Goal: Task Accomplishment & Management: Manage account settings

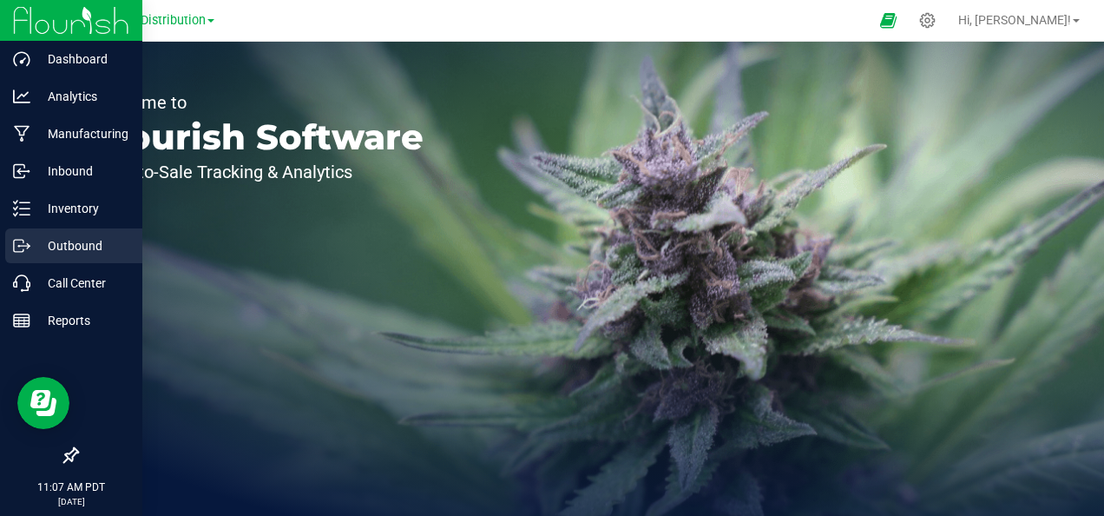
click at [103, 236] on p "Outbound" at bounding box center [82, 245] width 104 height 21
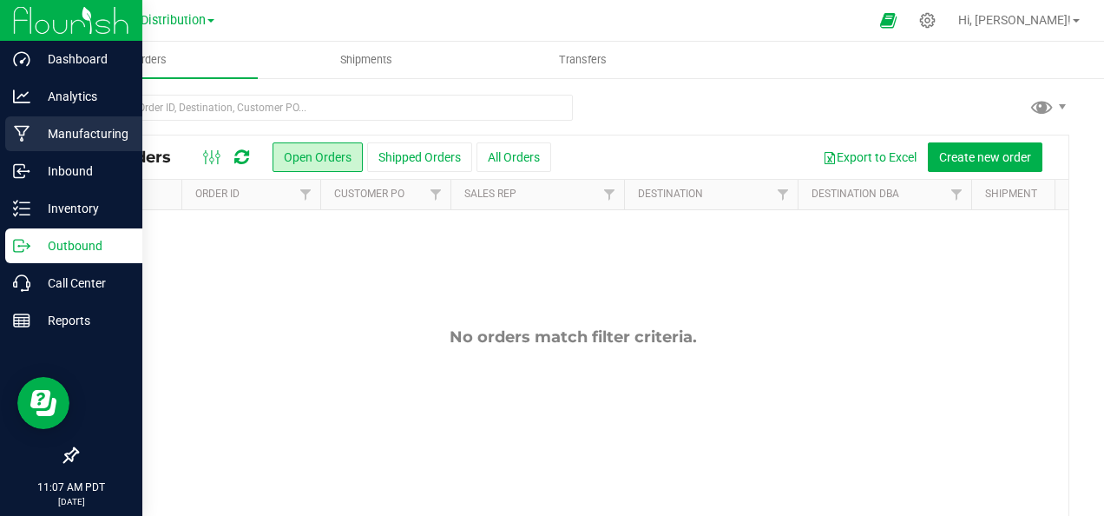
click at [62, 139] on p "Manufacturing" at bounding box center [82, 133] width 104 height 21
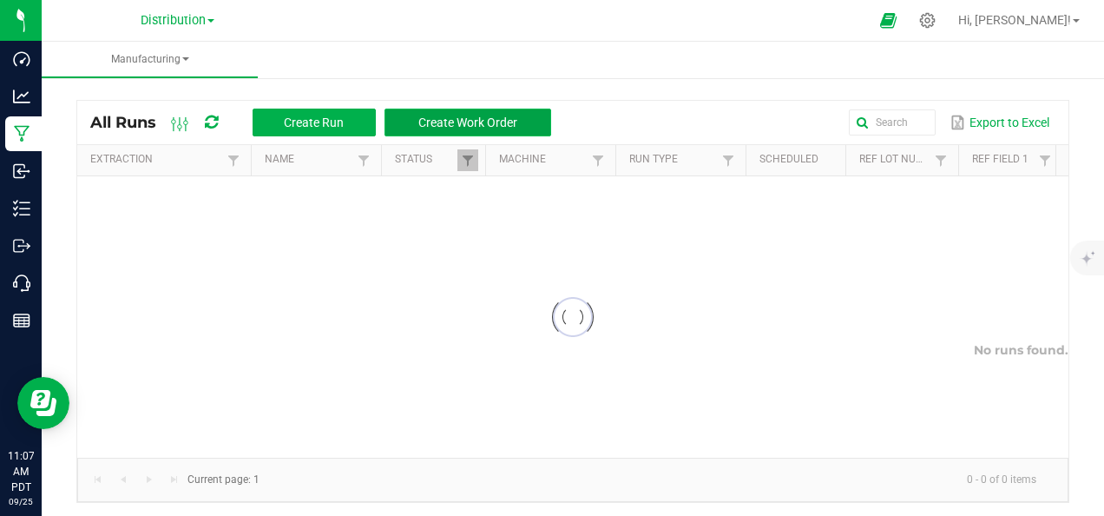
click at [460, 125] on span "Create Work Order" at bounding box center [467, 122] width 99 height 14
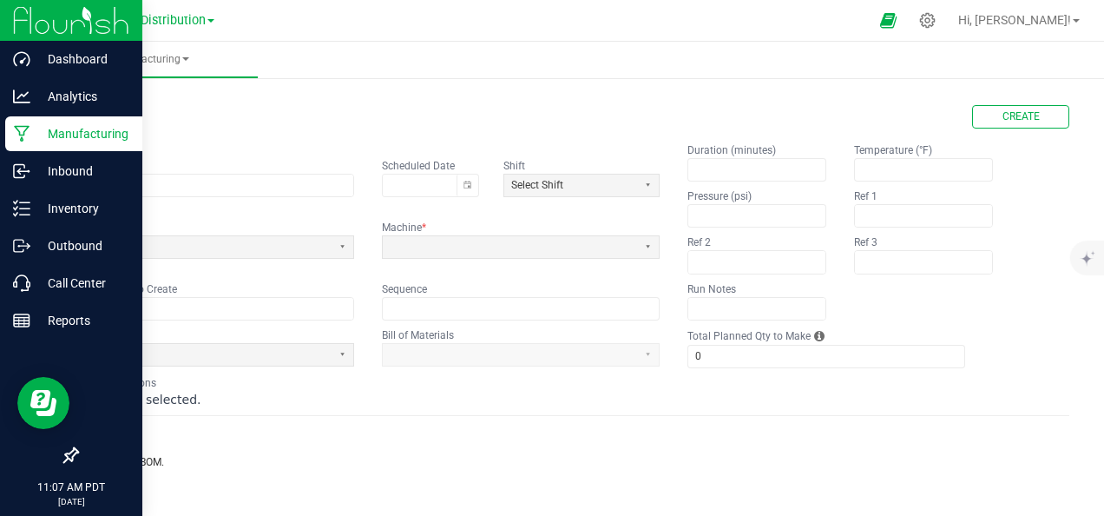
click at [16, 126] on icon at bounding box center [22, 134] width 16 height 16
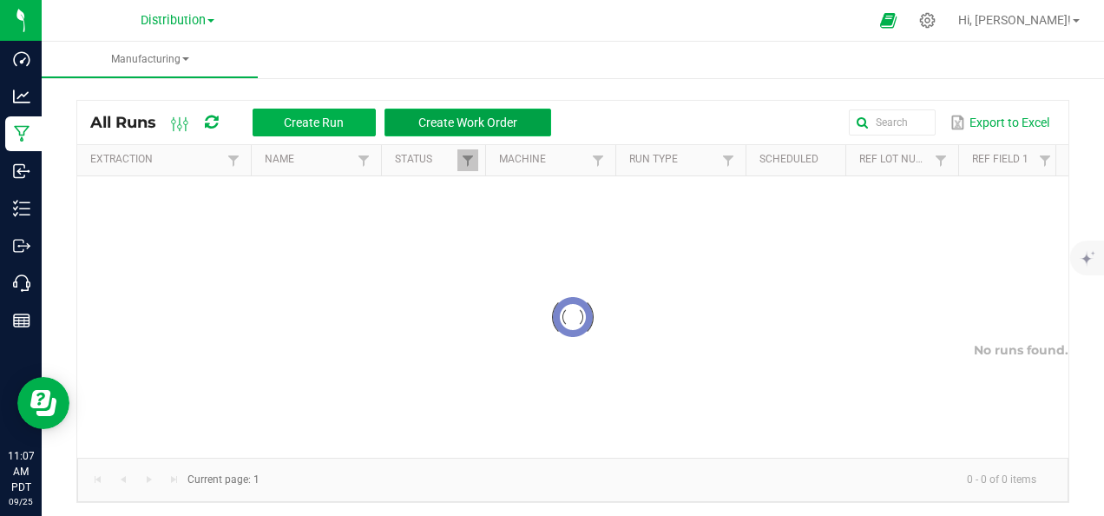
click at [465, 122] on span "Create Work Order" at bounding box center [467, 122] width 99 height 14
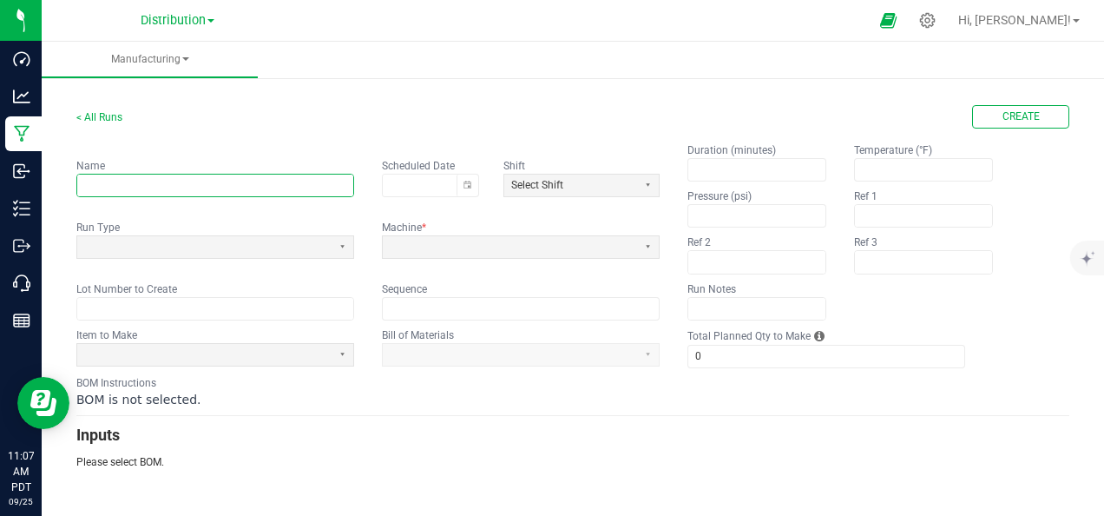
click at [184, 182] on input "text" at bounding box center [215, 185] width 276 height 22
click at [583, 189] on span "Select Shift" at bounding box center [570, 185] width 119 height 15
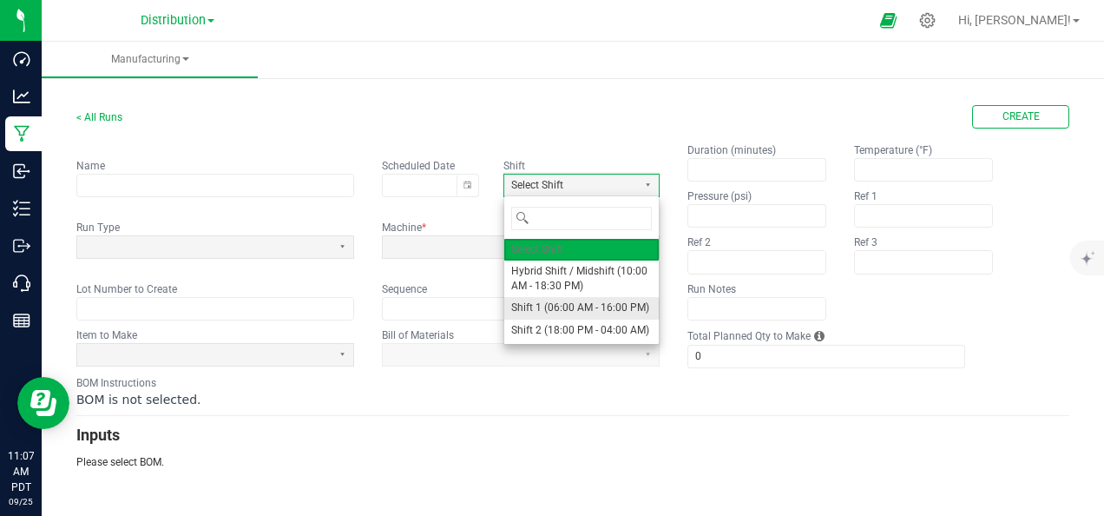
click at [576, 300] on span "Shift 1 (06:00 AM - 16:00 PM)" at bounding box center [580, 307] width 138 height 15
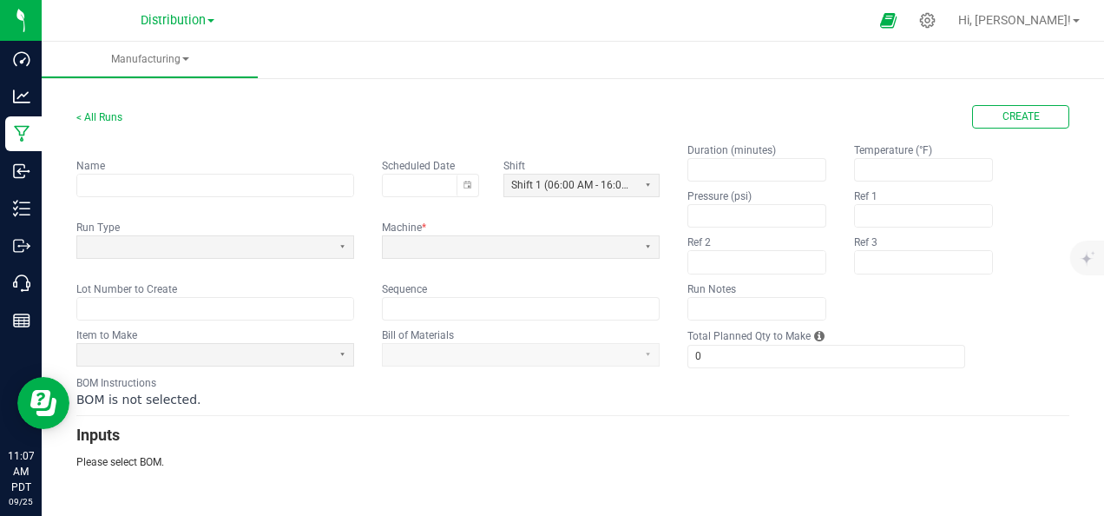
click at [181, 167] on app-input-label "Name" at bounding box center [215, 166] width 278 height 16
click at [184, 184] on input "text" at bounding box center [215, 185] width 276 height 22
type input "D"
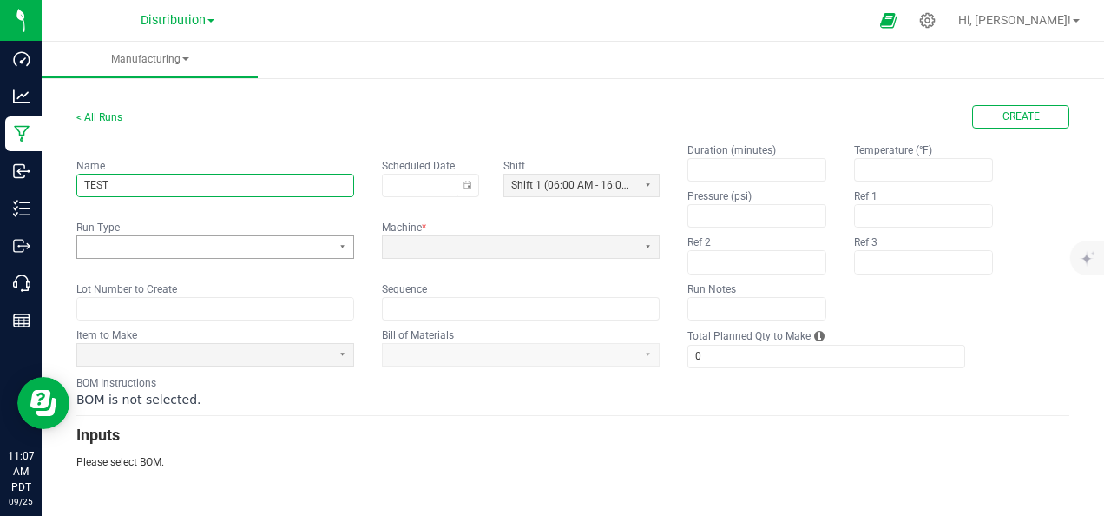
type input "TEST"
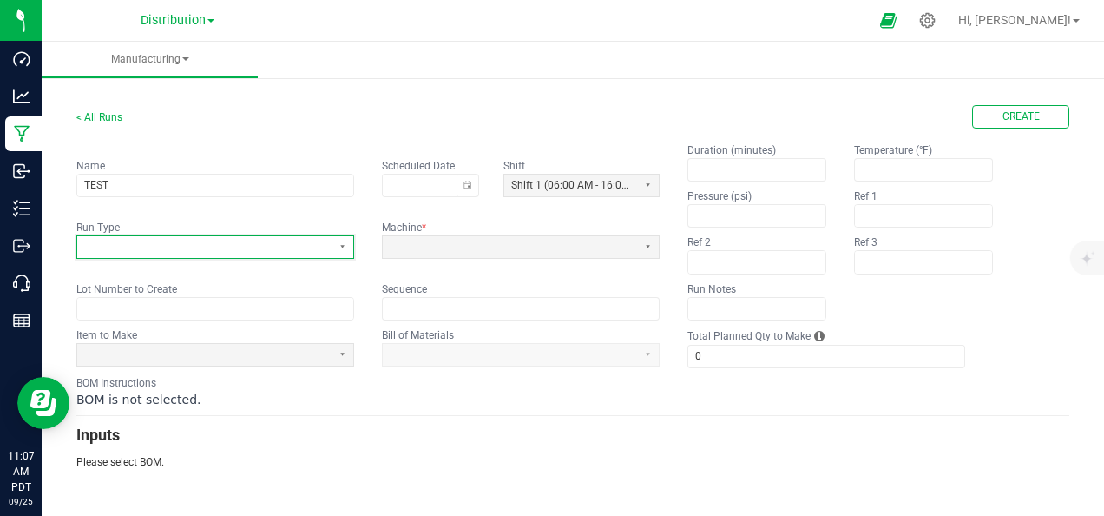
click at [201, 248] on span at bounding box center [204, 247] width 240 height 15
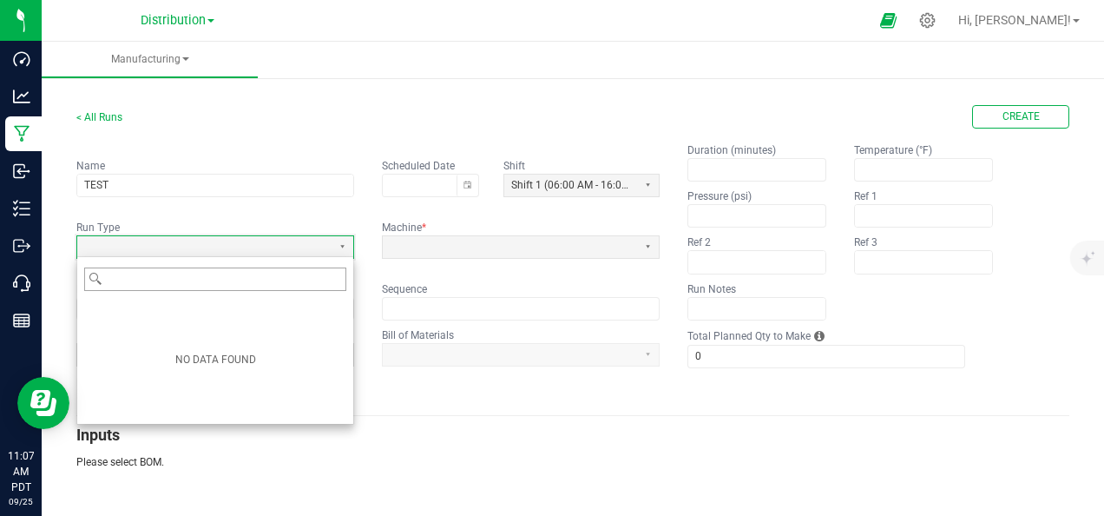
click at [203, 286] on input "Filter" at bounding box center [226, 279] width 240 height 22
type input "TEST"
click at [564, 240] on span at bounding box center [510, 247] width 240 height 15
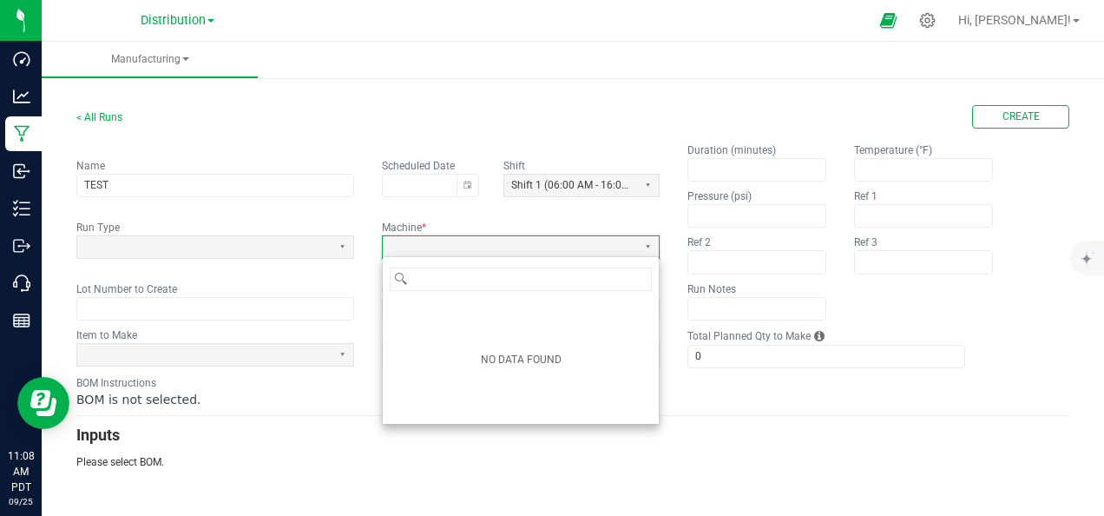
click at [571, 449] on form "< All Runs Create Name TEST Scheduled Date Shift Shift 1 (06:00 AM - 16:00 PM) …" at bounding box center [572, 287] width 993 height 364
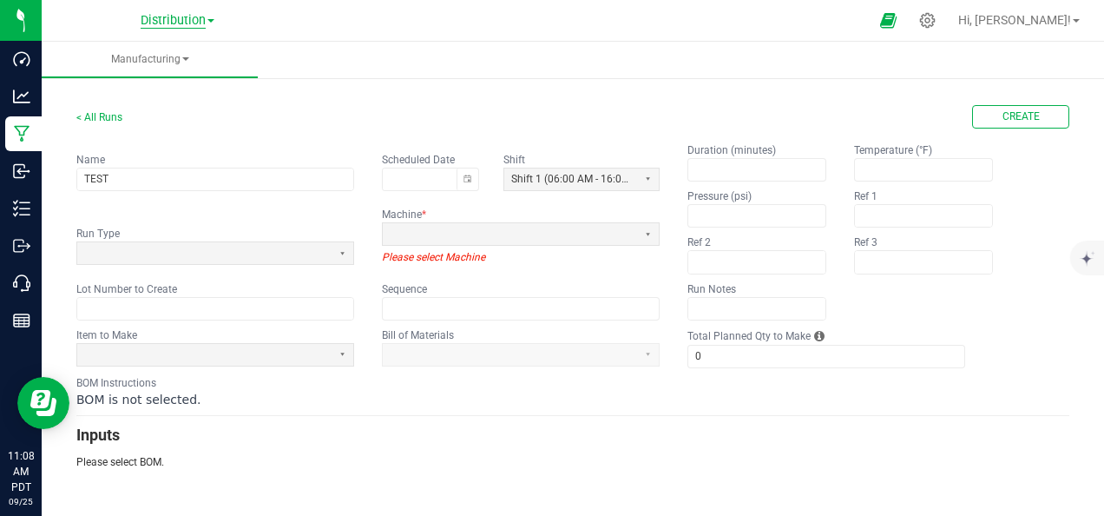
click at [193, 16] on span "Distribution" at bounding box center [173, 21] width 65 height 16
click at [168, 82] on link "Manufacturing" at bounding box center [176, 84] width 253 height 23
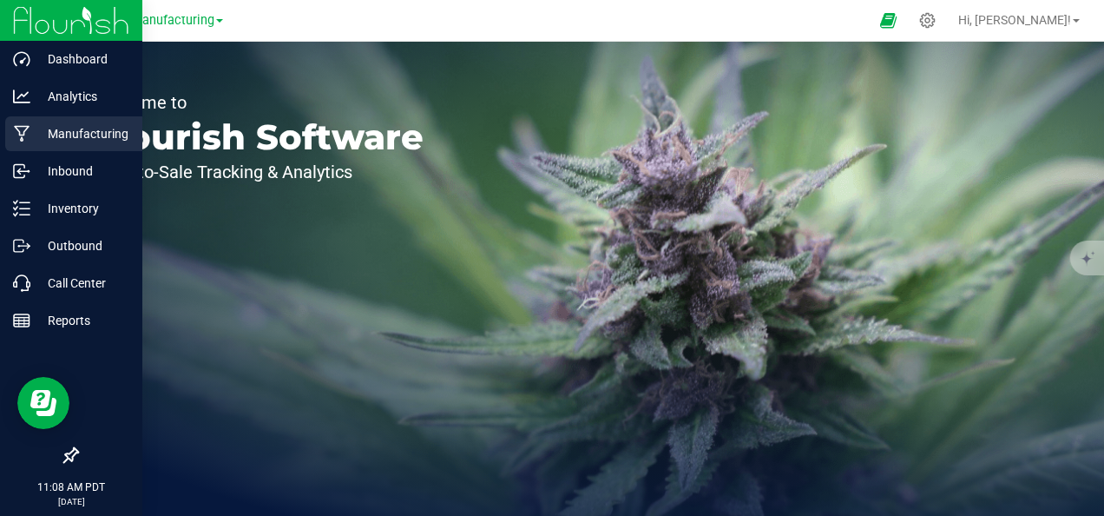
click at [108, 122] on div "Manufacturing" at bounding box center [73, 133] width 137 height 35
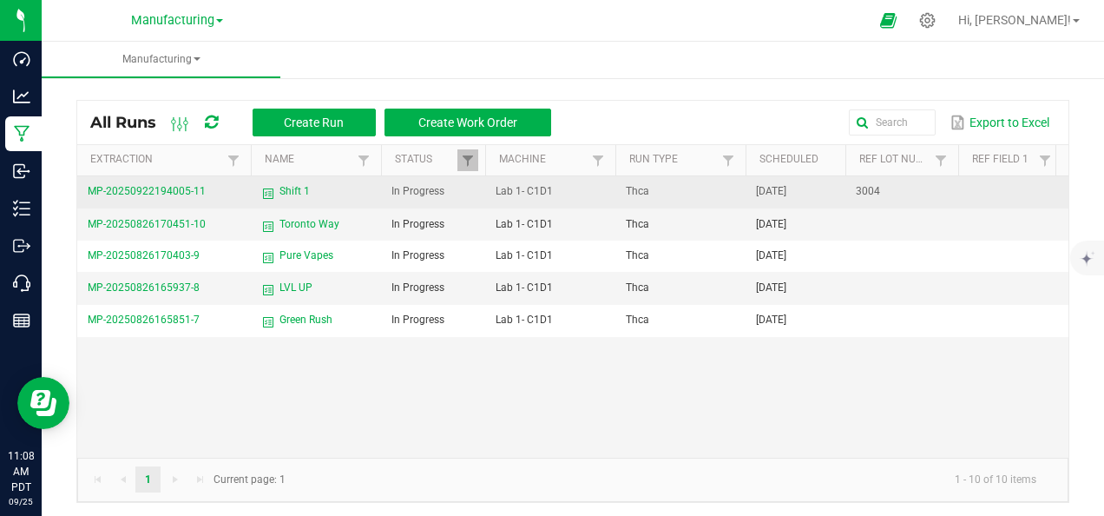
click at [470, 189] on td "In Progress" at bounding box center [433, 192] width 104 height 32
click at [905, 192] on td "3004" at bounding box center [901, 192] width 113 height 32
click at [186, 193] on span "MP-20250922194005-11" at bounding box center [147, 191] width 118 height 12
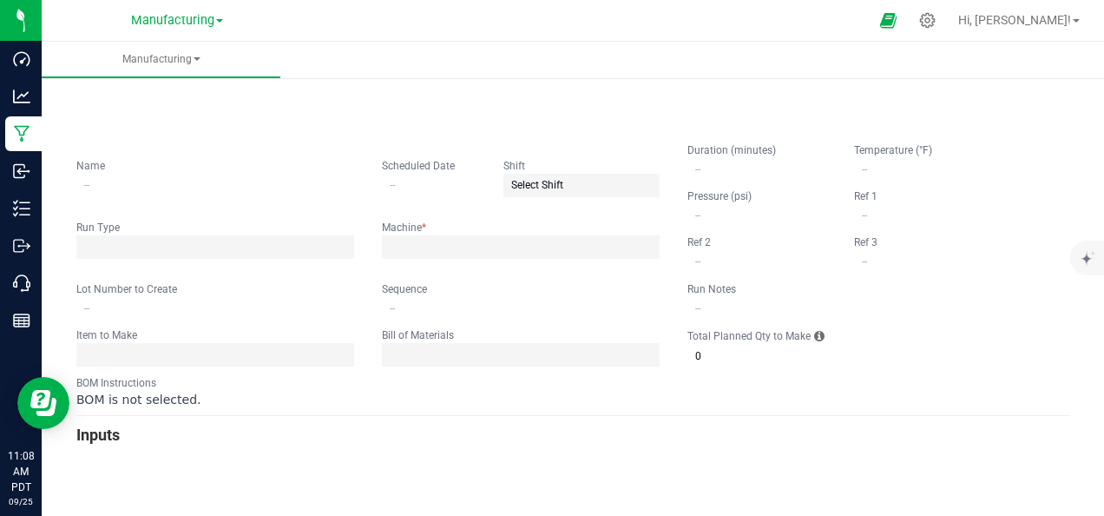
type input "Shift 1"
type input "09/23/2025"
type input "3004"
type input "0"
type input "600"
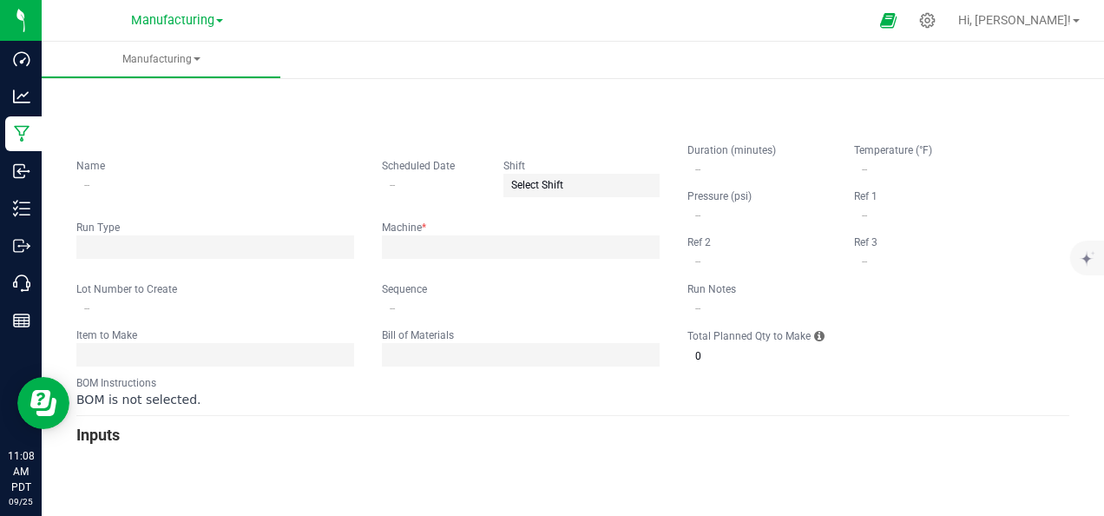
type input "1,000"
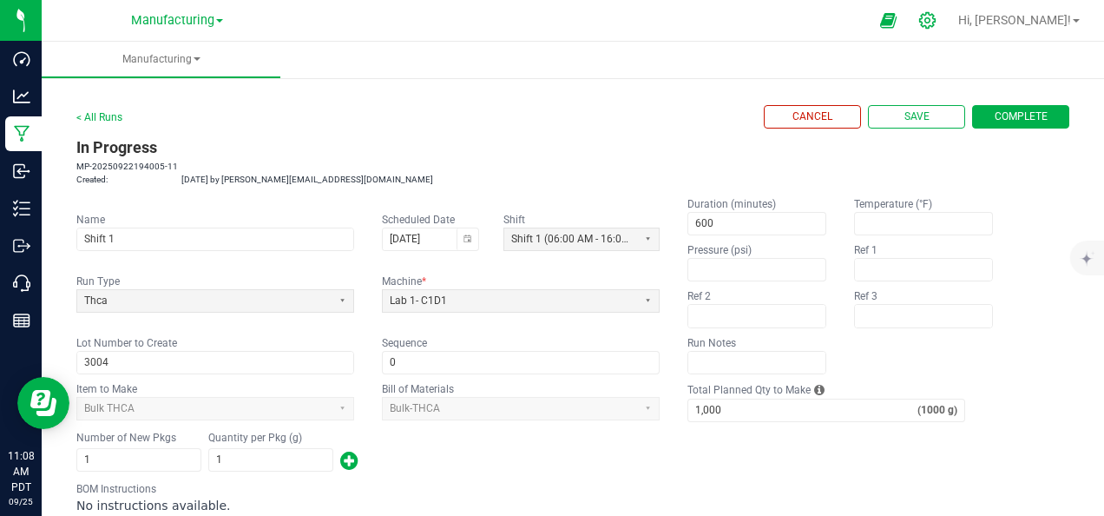
click at [936, 17] on icon at bounding box center [927, 20] width 16 height 16
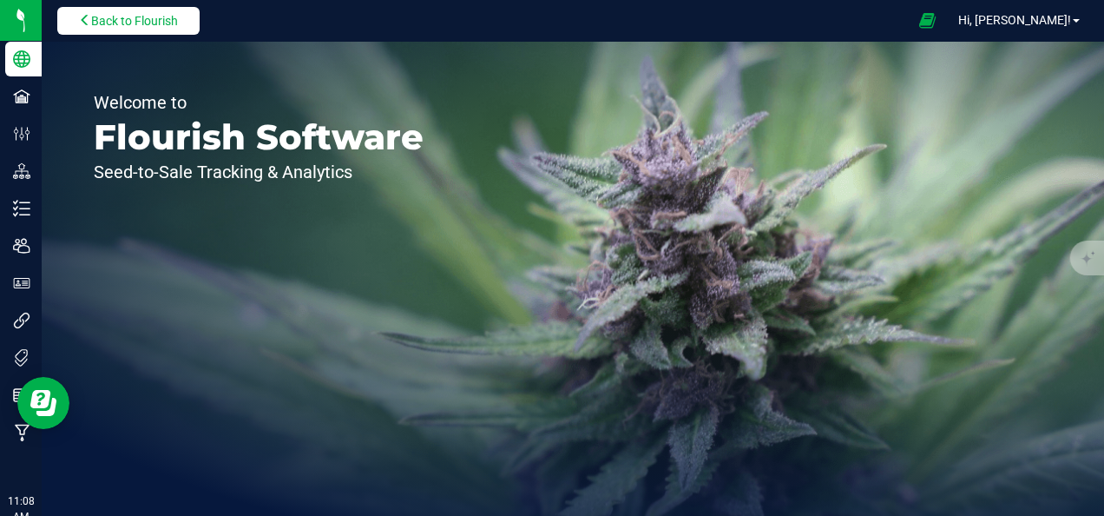
click at [91, 28] on button "Back to Flourish" at bounding box center [128, 21] width 142 height 28
click at [172, 12] on button "Back to Flourish" at bounding box center [128, 21] width 142 height 28
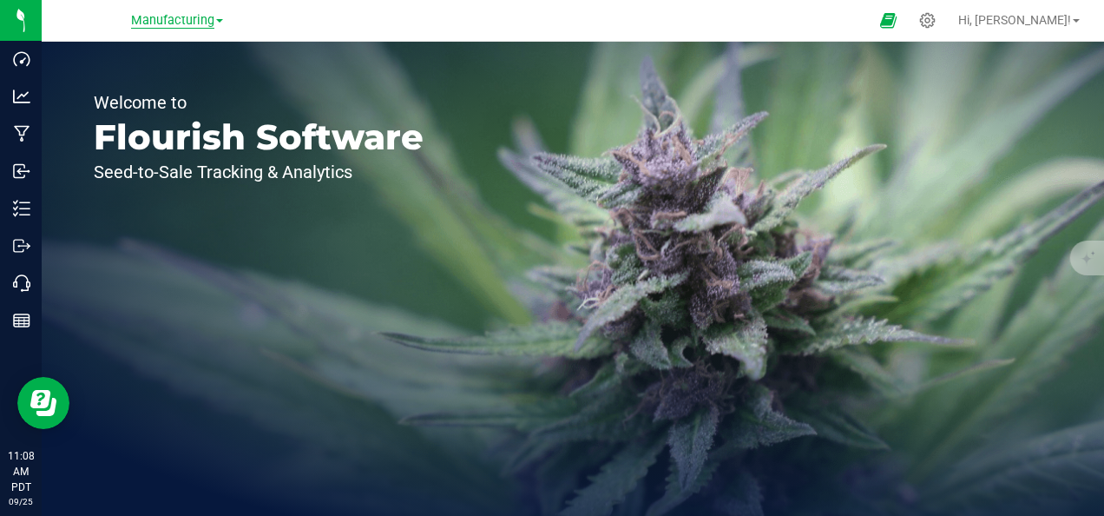
click at [160, 20] on span "Manufacturing" at bounding box center [172, 21] width 83 height 16
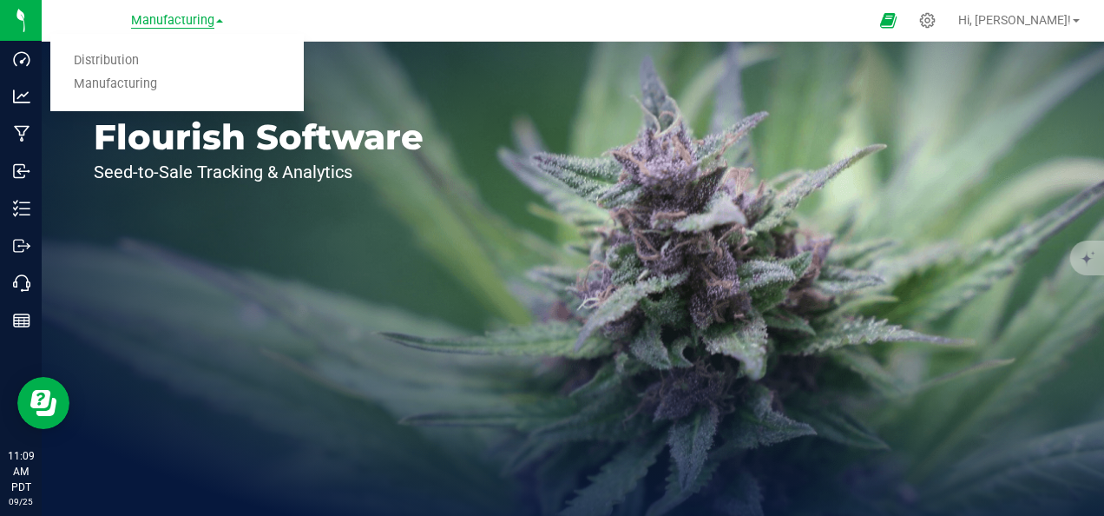
click at [158, 20] on span "Manufacturing" at bounding box center [172, 21] width 83 height 16
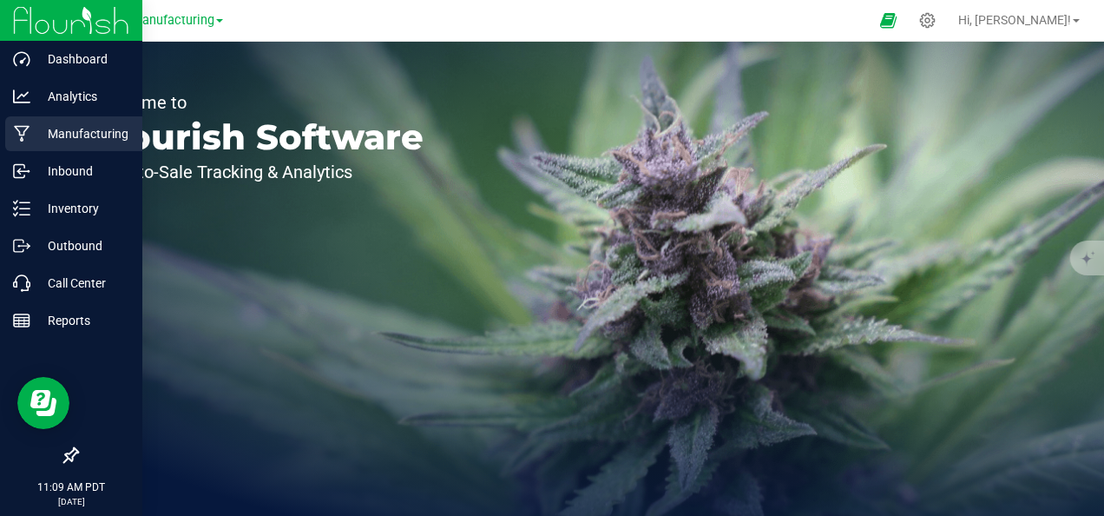
click at [101, 133] on p "Manufacturing" at bounding box center [82, 133] width 104 height 21
click at [93, 128] on p "Manufacturing" at bounding box center [82, 133] width 104 height 21
click at [30, 27] on img at bounding box center [71, 20] width 116 height 41
click at [33, 131] on p "Manufacturing" at bounding box center [82, 133] width 104 height 21
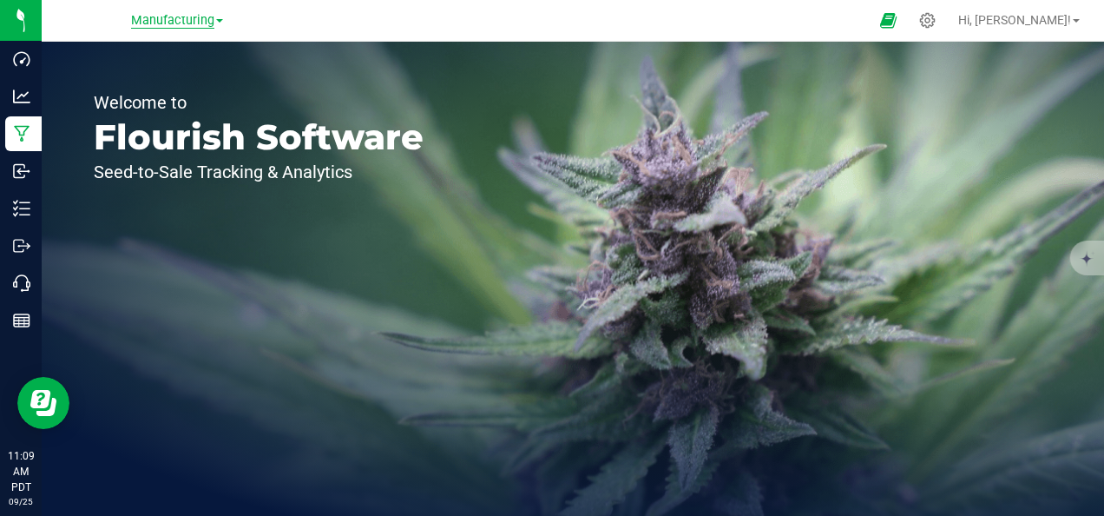
click at [197, 21] on span "Manufacturing" at bounding box center [172, 21] width 83 height 16
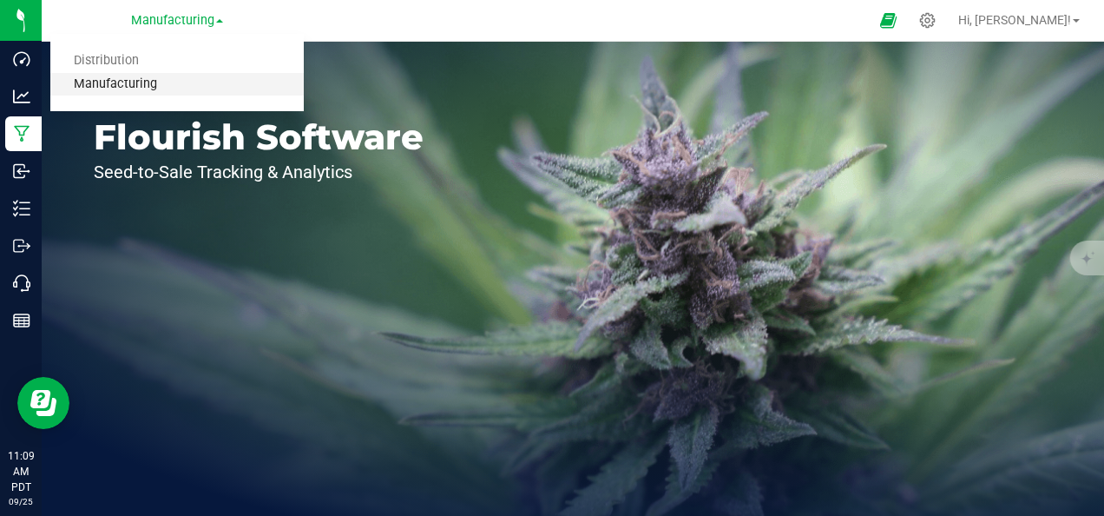
click at [128, 76] on link "Manufacturing" at bounding box center [176, 84] width 253 height 23
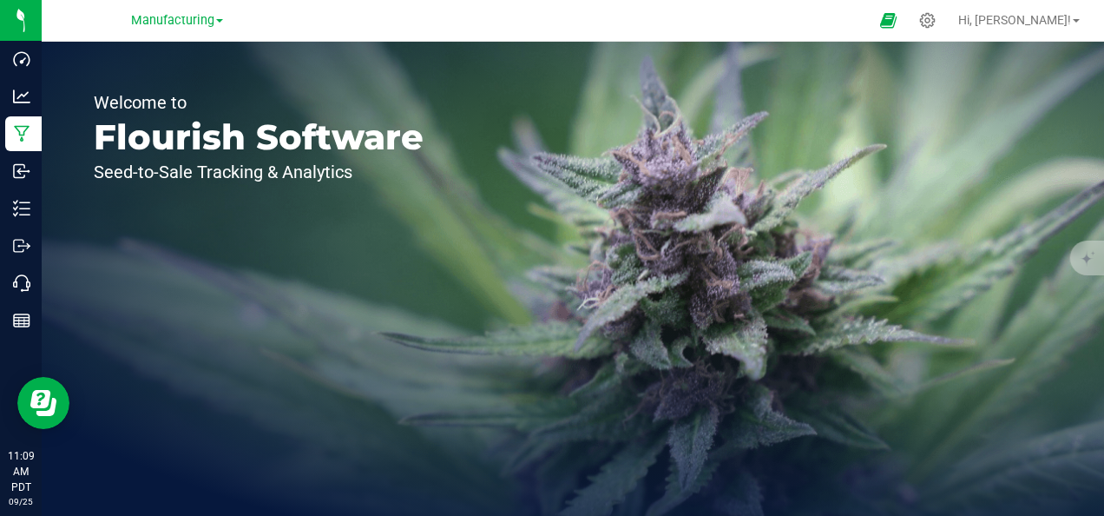
click at [273, 166] on p "Seed-to-Sale Tracking & Analytics" at bounding box center [259, 171] width 330 height 17
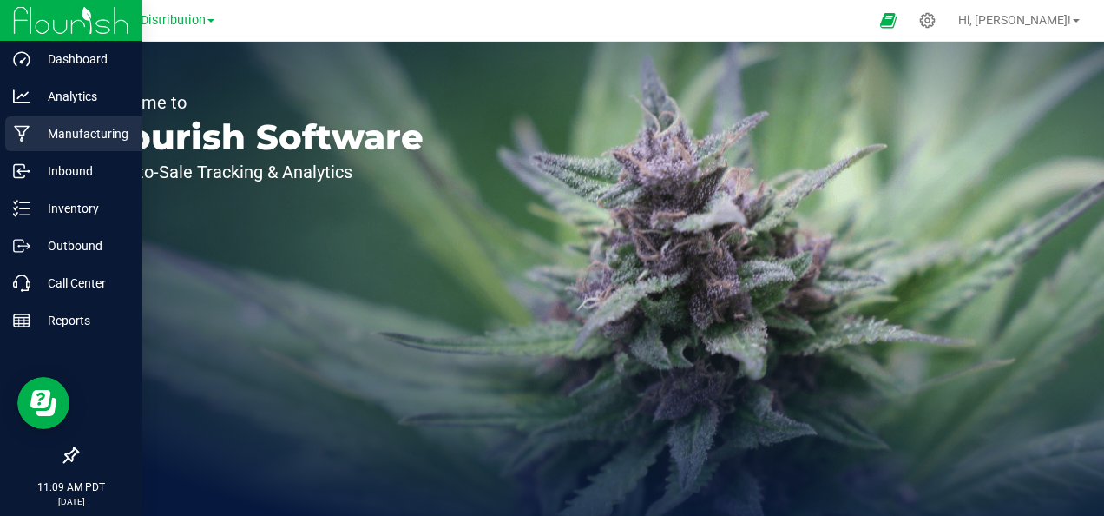
click at [92, 138] on p "Manufacturing" at bounding box center [82, 133] width 104 height 21
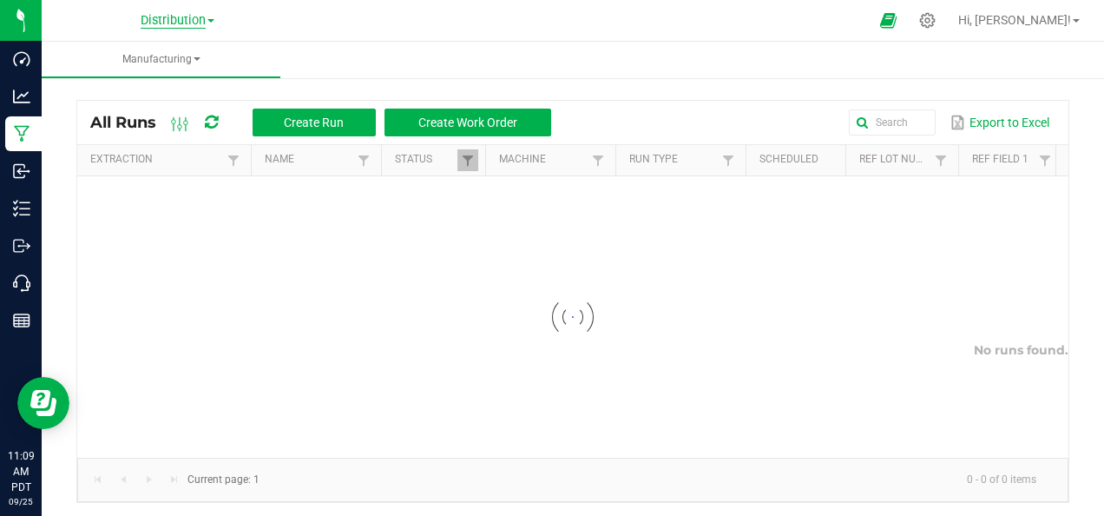
click at [189, 21] on span "Distribution" at bounding box center [173, 21] width 65 height 16
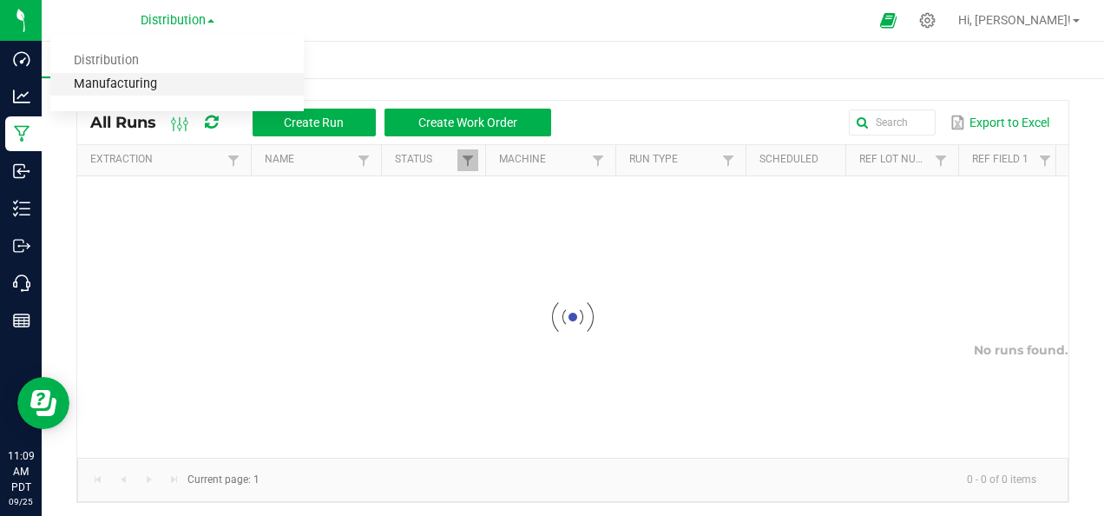
click at [183, 85] on link "Manufacturing" at bounding box center [176, 84] width 253 height 23
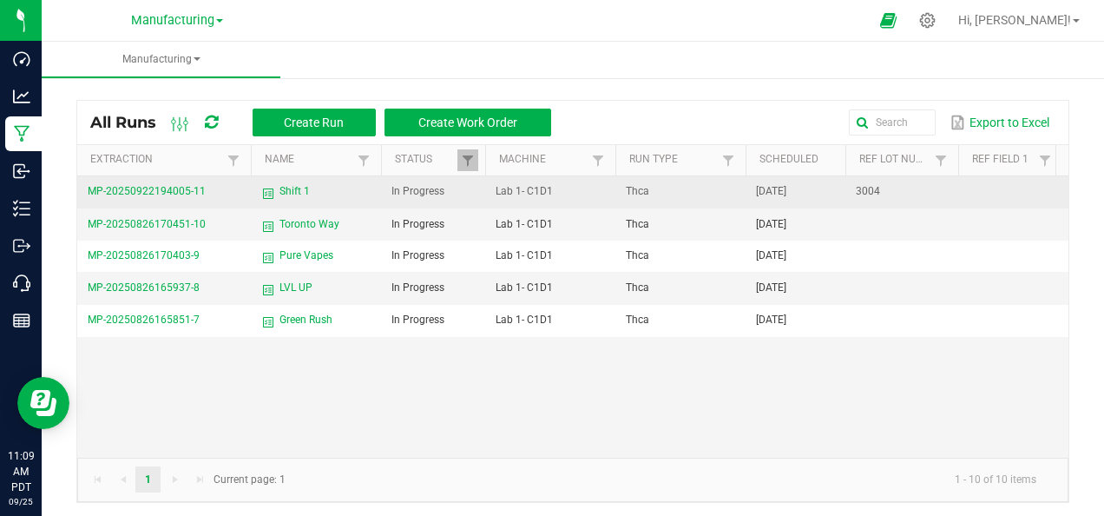
click at [462, 193] on td "In Progress" at bounding box center [433, 192] width 104 height 32
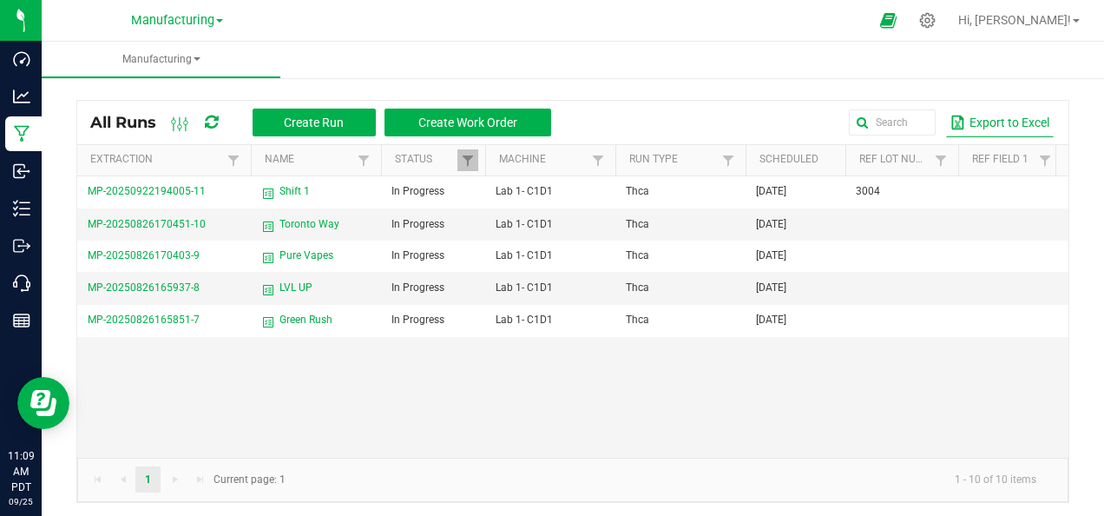
click at [996, 123] on button "Export to Excel" at bounding box center [1000, 123] width 108 height 30
click at [609, 45] on ul "Manufacturing" at bounding box center [594, 60] width 1104 height 37
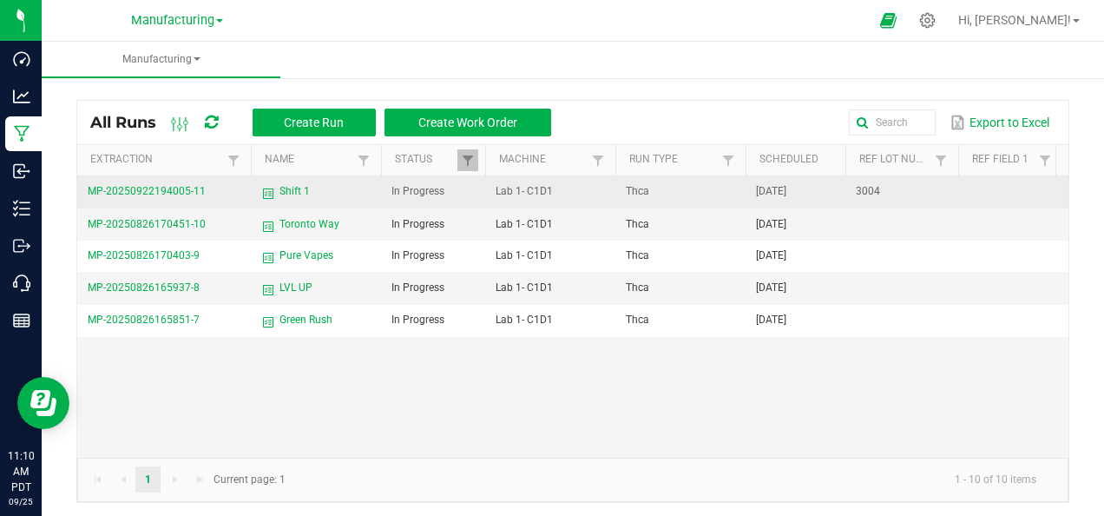
click at [520, 192] on span "Lab 1- C1D1" at bounding box center [524, 191] width 57 height 12
click at [199, 191] on span "MP-20250922194005-11" at bounding box center [147, 191] width 118 height 12
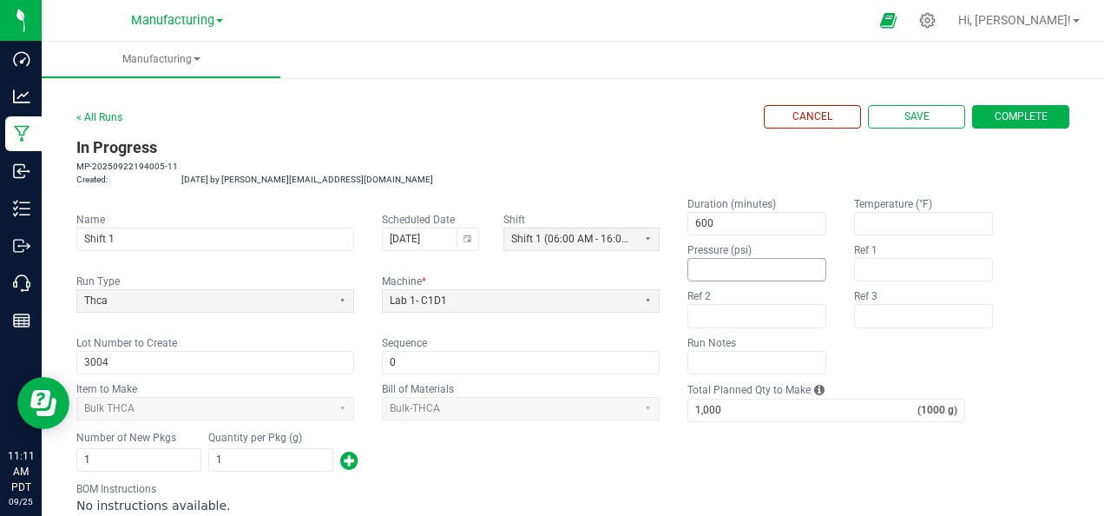
scroll to position [87, 0]
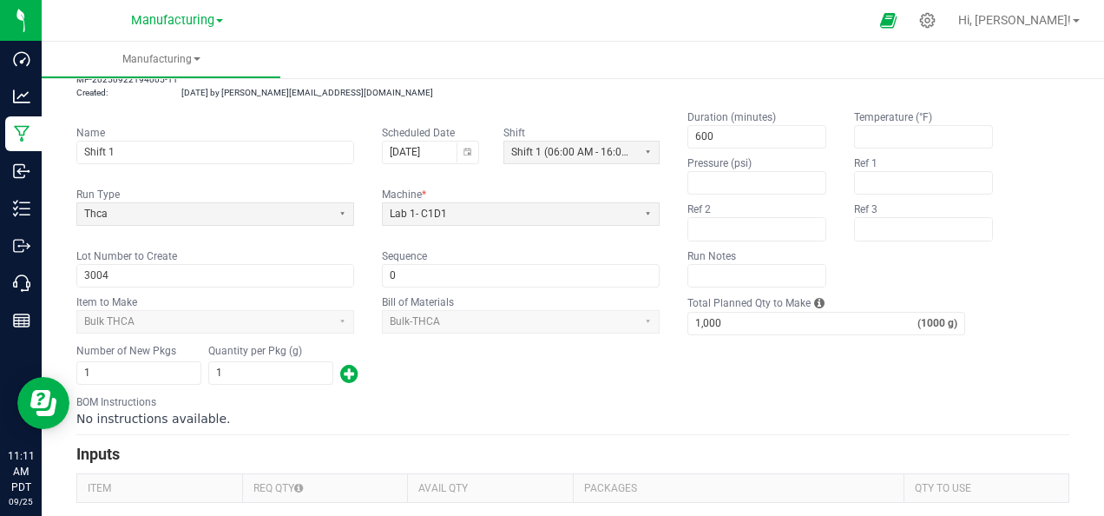
click at [177, 467] on form "< All Runs Cancel Save Complete In Progress MP-20250922194005-11 Created: Sep 2…" at bounding box center [572, 260] width 993 height 484
click at [174, 468] on form "< All Runs Cancel Save Complete In Progress MP-20250922194005-11 Created: Sep 2…" at bounding box center [572, 260] width 993 height 484
click at [359, 373] on div "Number of New Pkgs 1 Quantity per Pkg (g) 1" at bounding box center [572, 364] width 993 height 45
click at [346, 373] on span "button" at bounding box center [349, 373] width 18 height 28
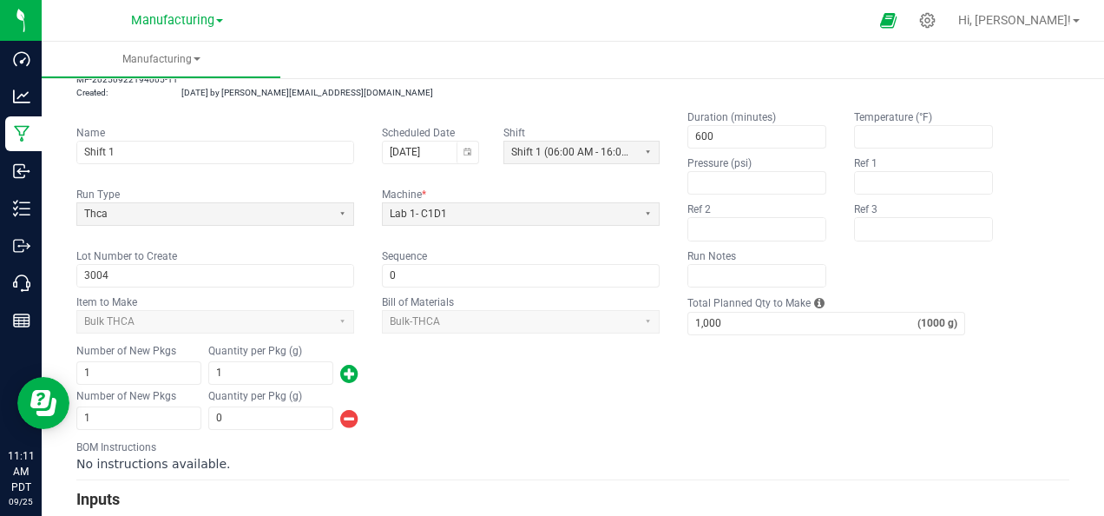
click at [349, 373] on span "button" at bounding box center [349, 373] width 18 height 28
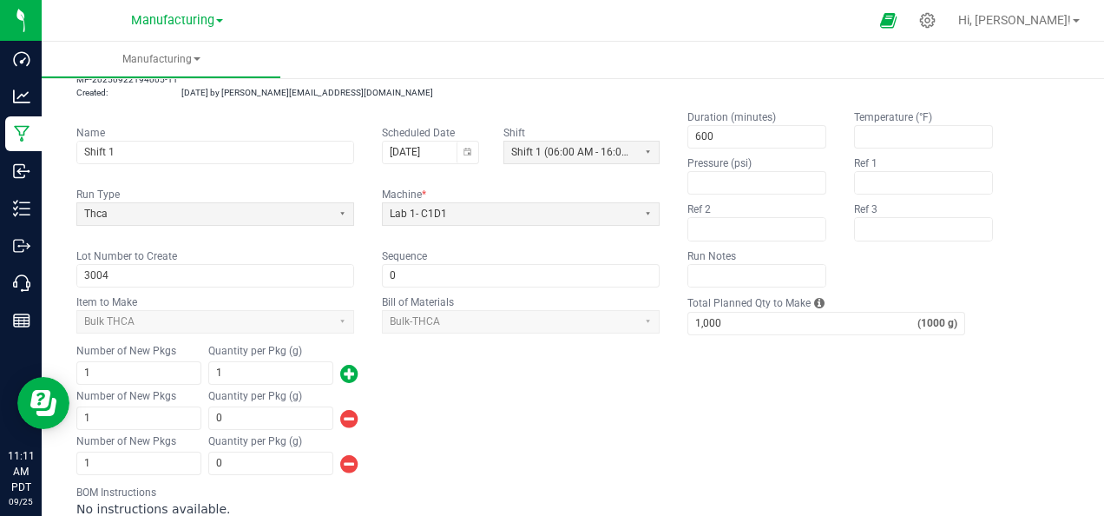
click at [528, 402] on div "Number of New Pkgs 1 Quantity per Pkg (g) 0" at bounding box center [572, 409] width 993 height 45
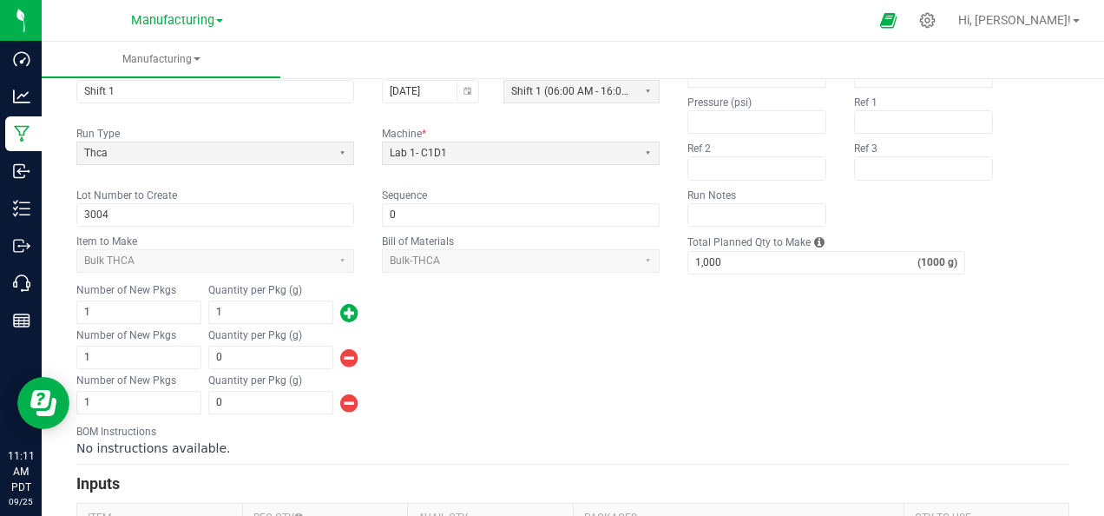
scroll to position [174, 0]
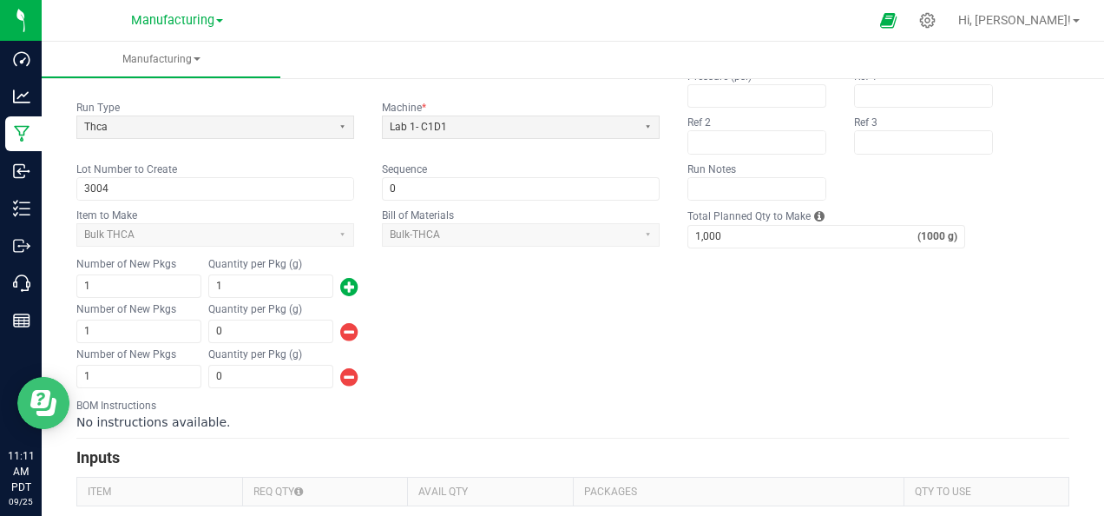
click at [43, 398] on icon "Open Resource Center" at bounding box center [40, 399] width 20 height 18
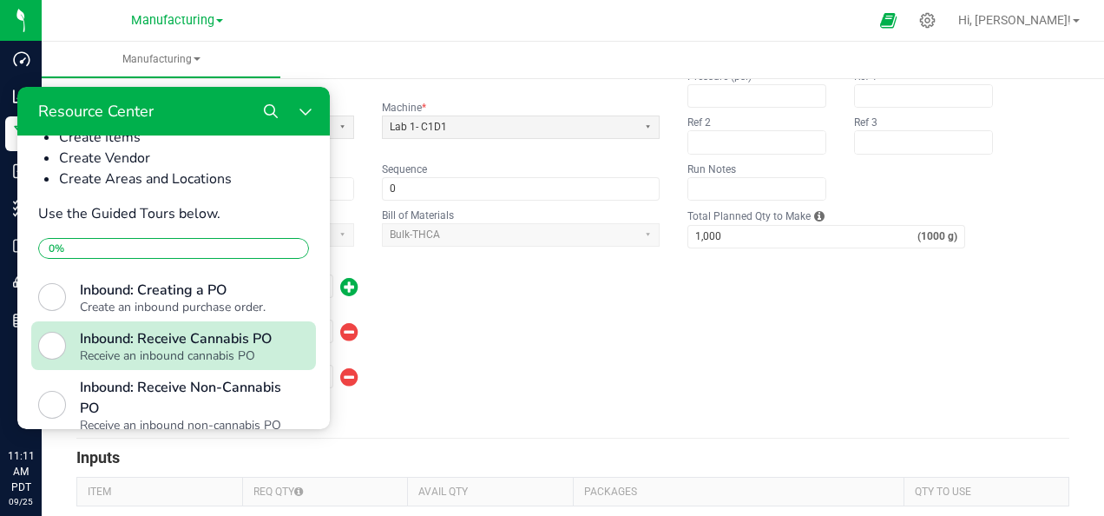
scroll to position [479, 0]
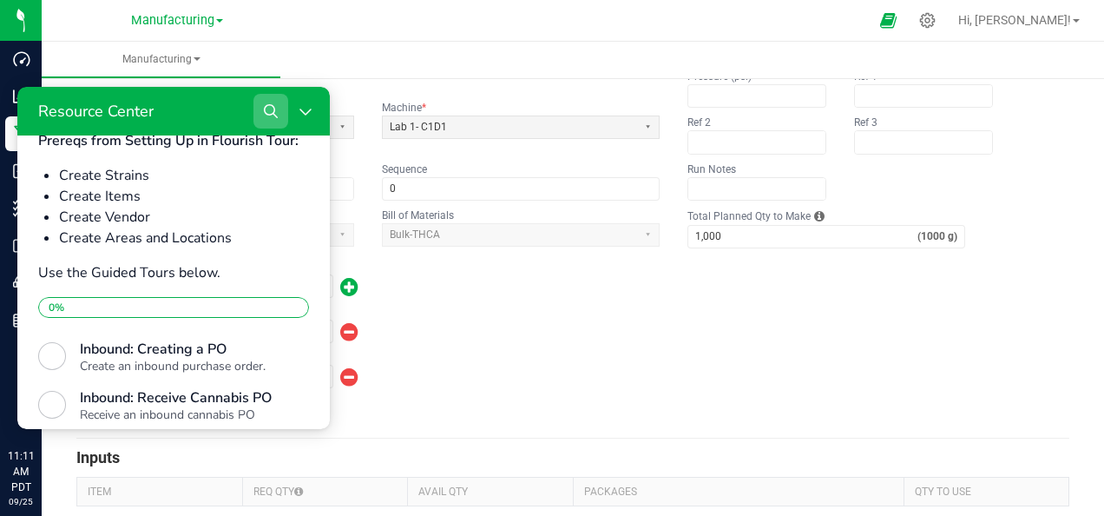
click at [267, 101] on button "Search" at bounding box center [270, 111] width 35 height 35
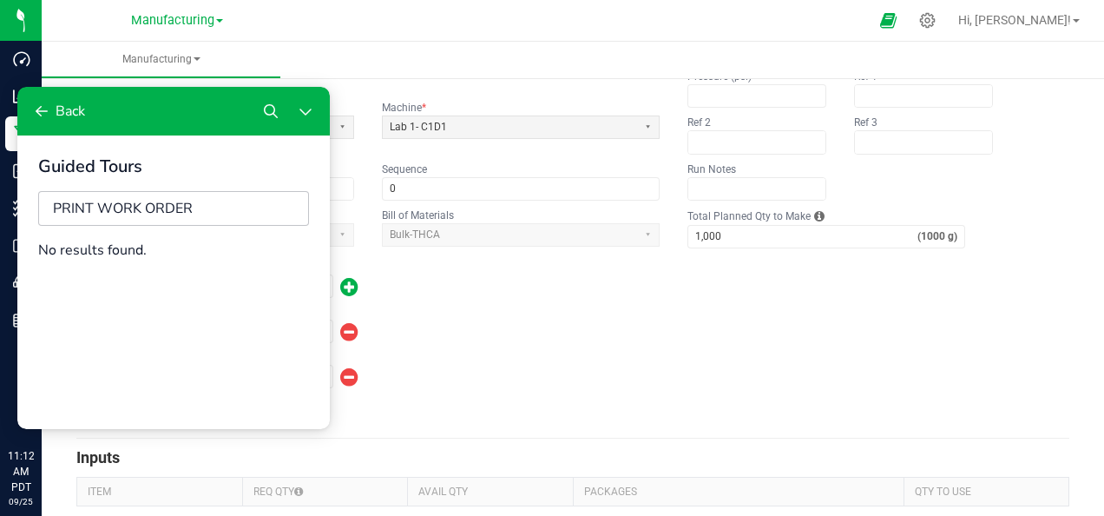
type input "PRINT WORK ORDER"
click at [505, 377] on div "Number of New Pkgs 1 Quantity per Pkg (g) 0" at bounding box center [572, 367] width 993 height 45
click at [102, 121] on div "Back" at bounding box center [173, 111] width 312 height 49
click at [89, 113] on button "Back" at bounding box center [58, 111] width 68 height 35
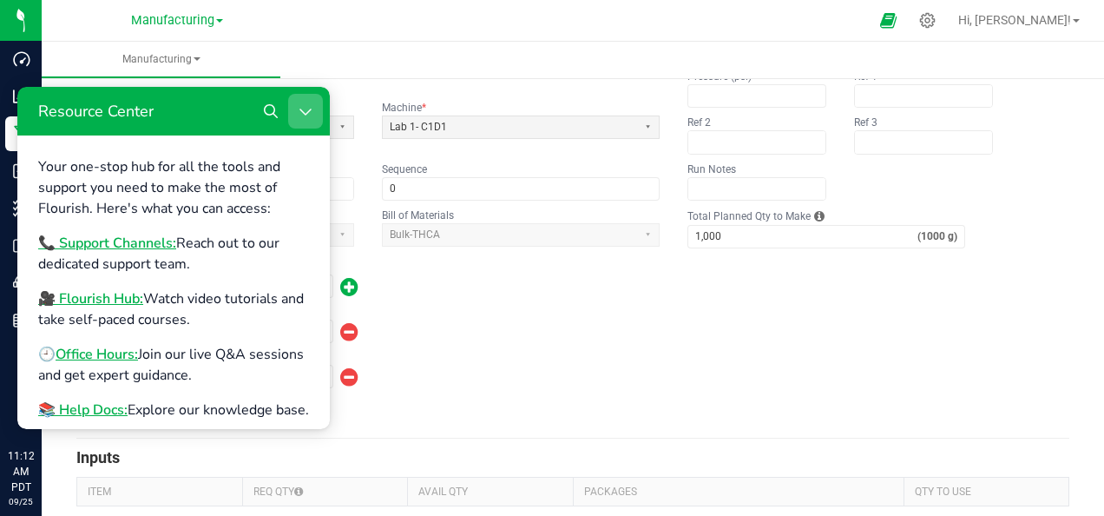
click at [312, 121] on button "Close Resource Center" at bounding box center [305, 111] width 35 height 35
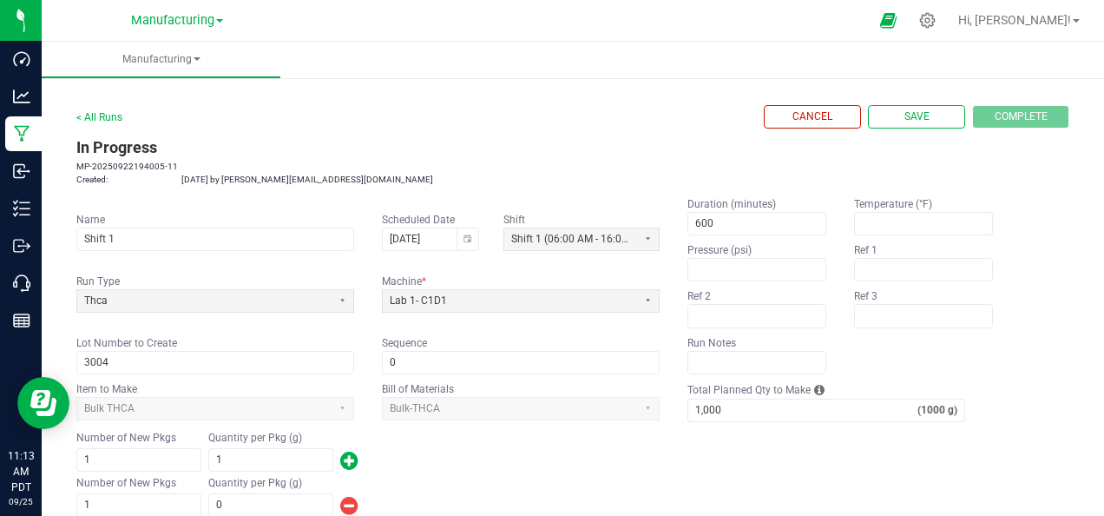
click at [998, 113] on div "Cancel Save Complete" at bounding box center [916, 116] width 305 height 23
click at [792, 118] on span "Cancel" at bounding box center [812, 116] width 40 height 15
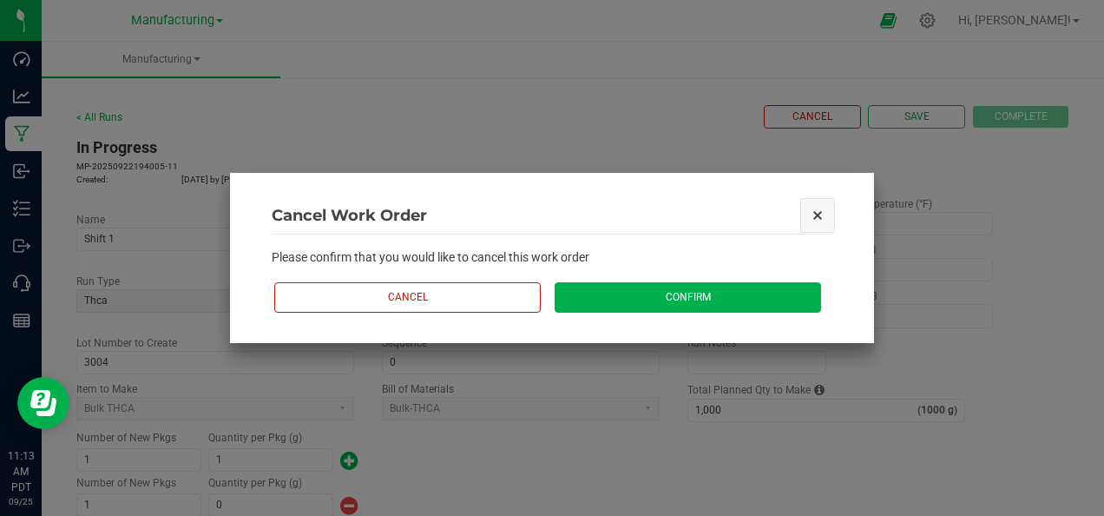
click at [819, 209] on button "Close" at bounding box center [817, 215] width 36 height 36
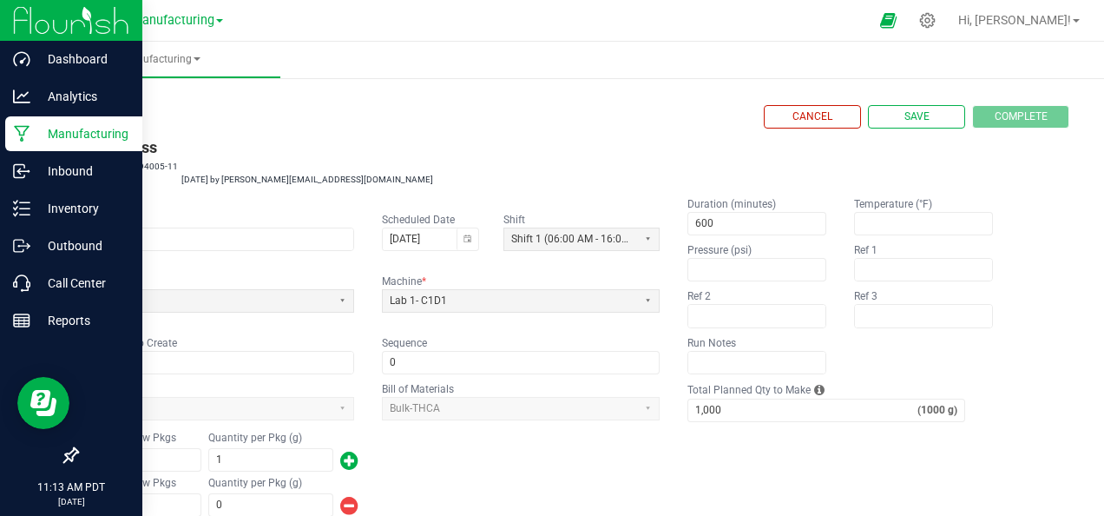
click at [79, 135] on p "Manufacturing" at bounding box center [82, 133] width 104 height 21
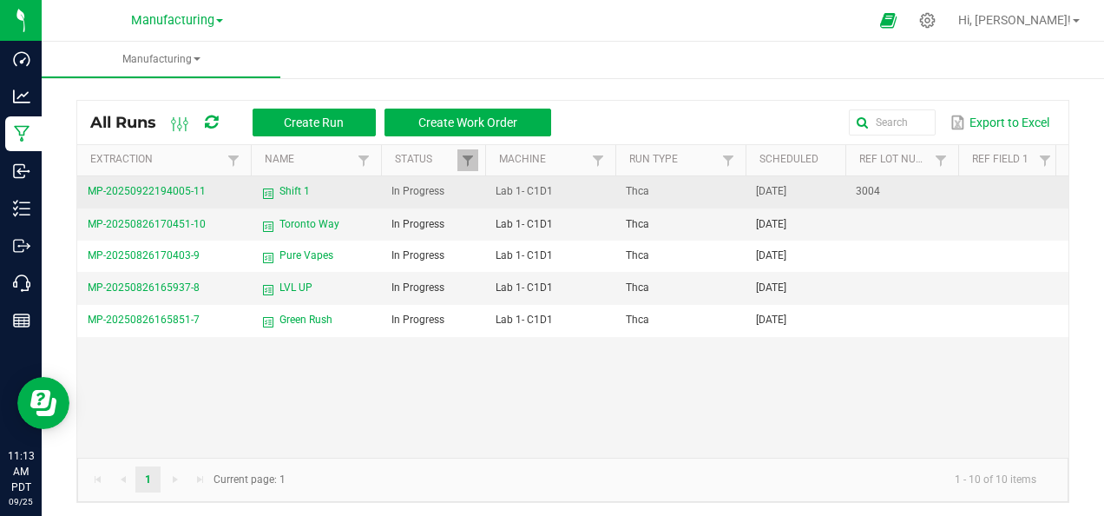
click at [403, 200] on td "In Progress" at bounding box center [433, 192] width 104 height 32
click at [194, 189] on span "MP-20250922194005-11" at bounding box center [147, 191] width 118 height 12
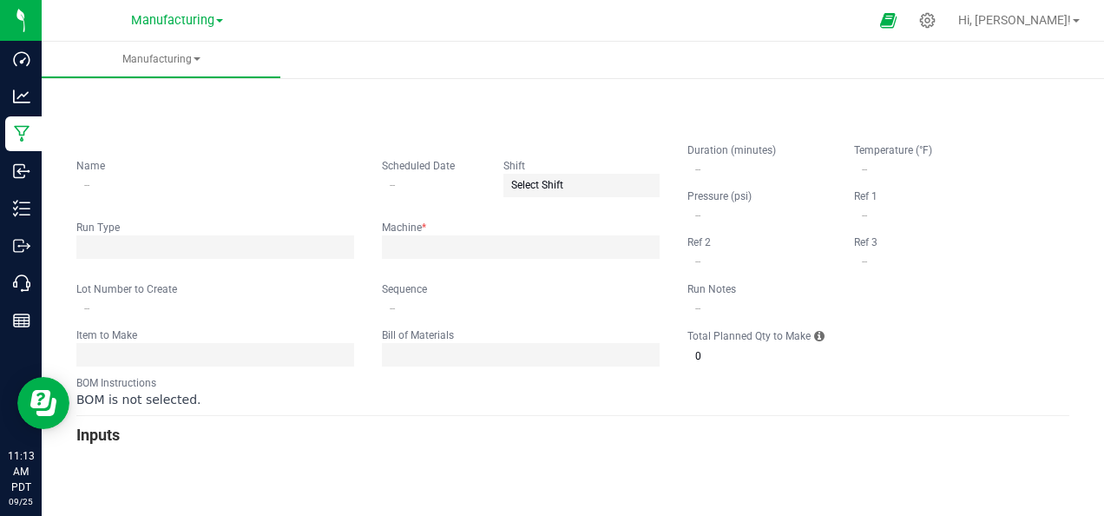
type input "Shift 1"
type input "09/23/2025"
type input "3004"
type input "0"
type input "600"
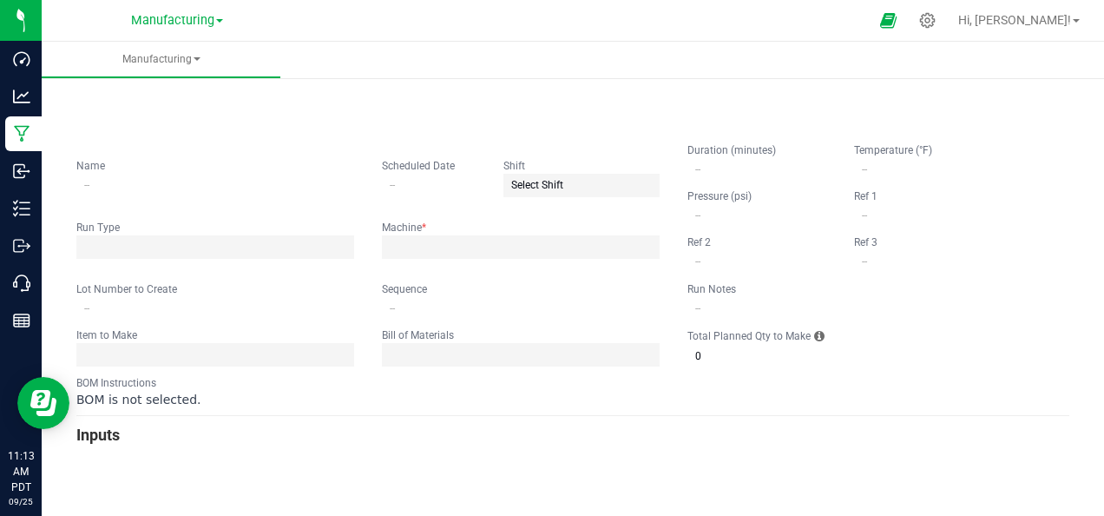
type input "1,000"
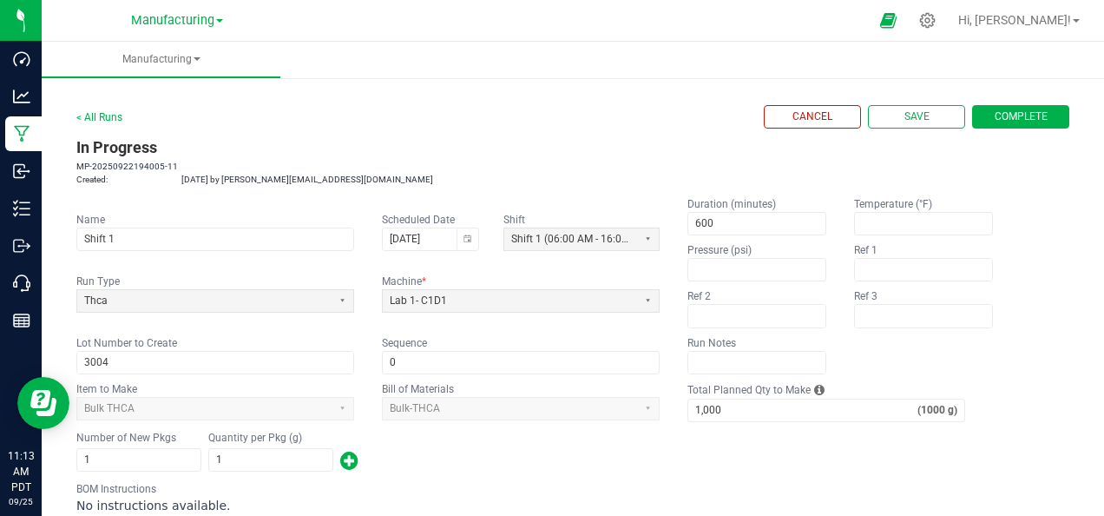
click at [998, 122] on span "Complete" at bounding box center [1021, 116] width 53 height 15
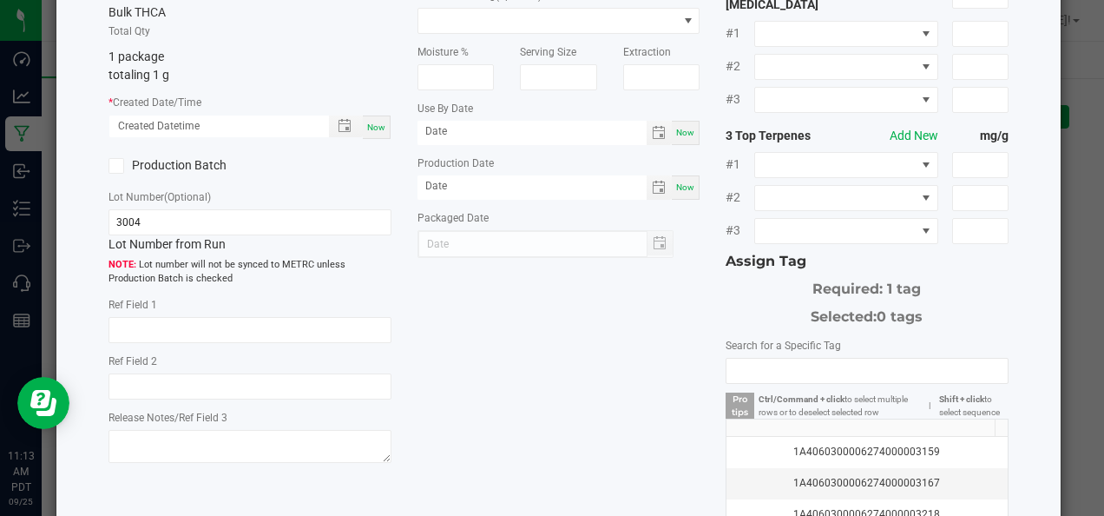
scroll to position [174, 0]
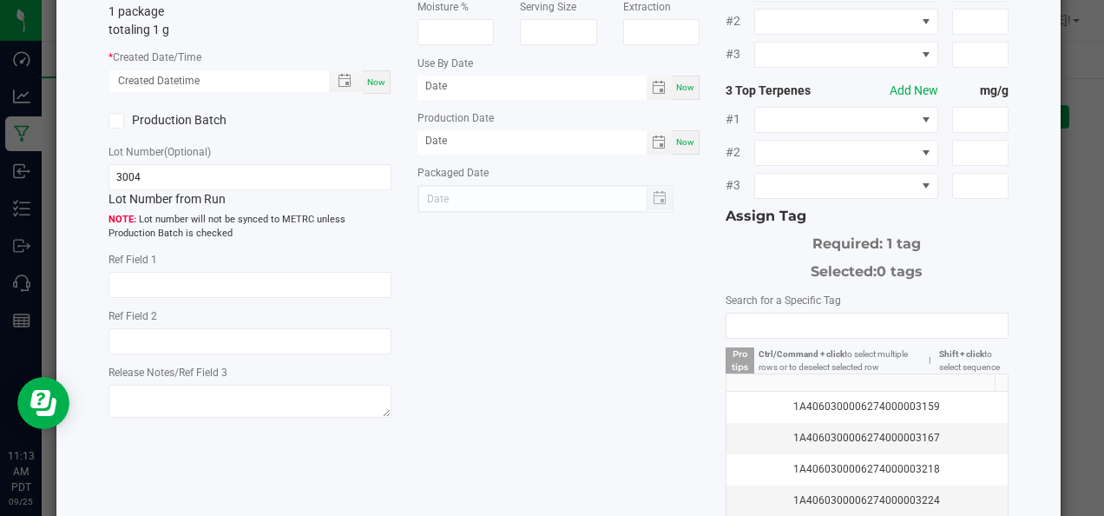
click at [280, 95] on div "Now" at bounding box center [249, 81] width 282 height 25
type input "month/day/year hour:minute AM"
click at [281, 85] on input "month/day/year hour:minute AM" at bounding box center [209, 81] width 200 height 22
click at [302, 139] on div "Item Bulk THCA Total Qty 1 package totaling 1 g * Created Date/Time Now Product…" at bounding box center [249, 177] width 308 height 490
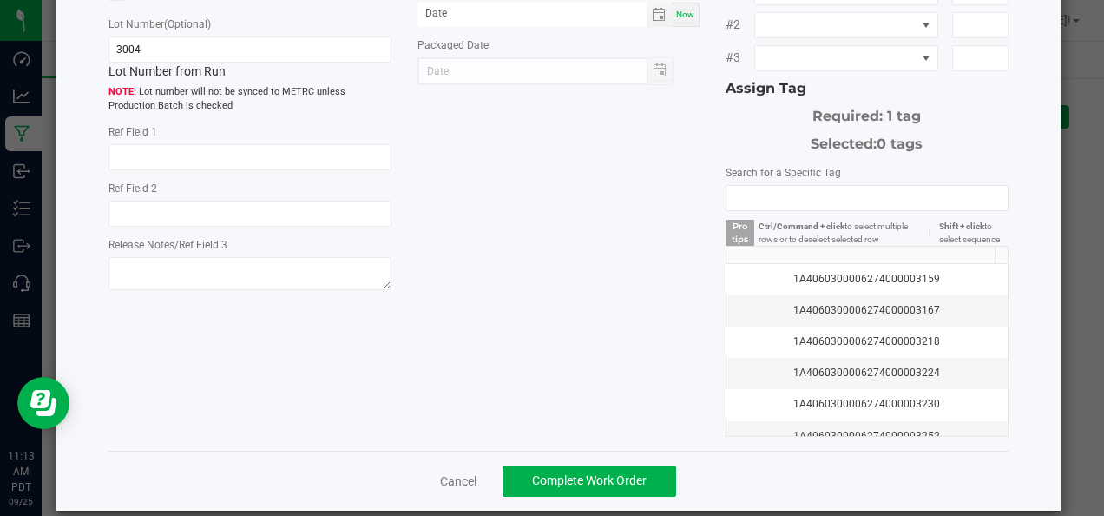
scroll to position [307, 0]
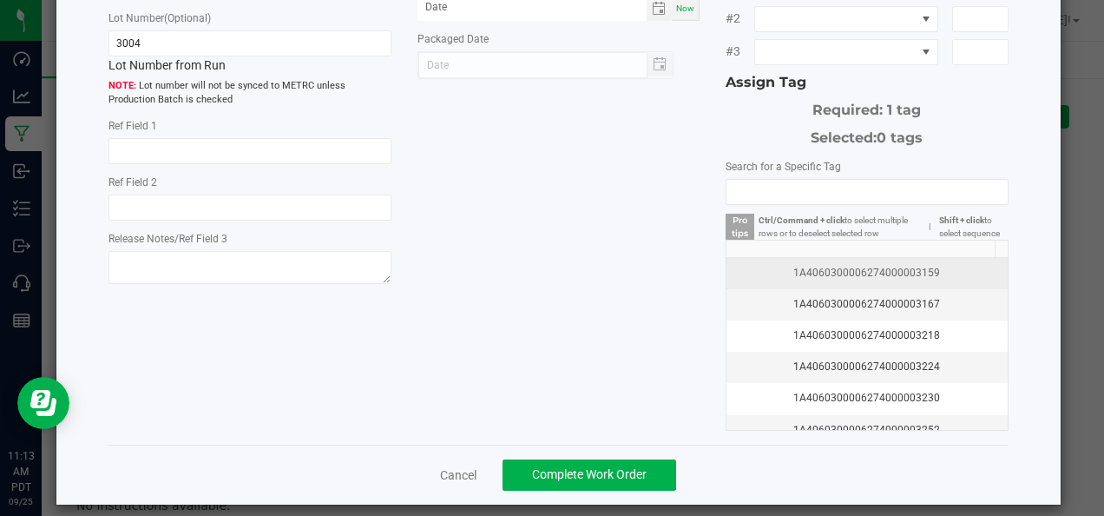
click at [844, 265] on div "1A4060300006274000003159" at bounding box center [866, 273] width 259 height 16
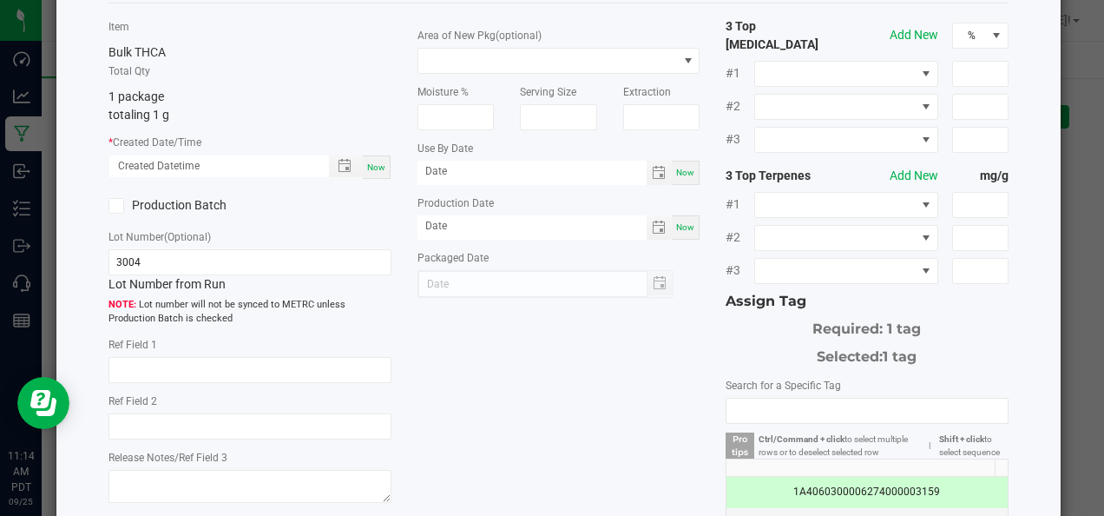
scroll to position [220, 0]
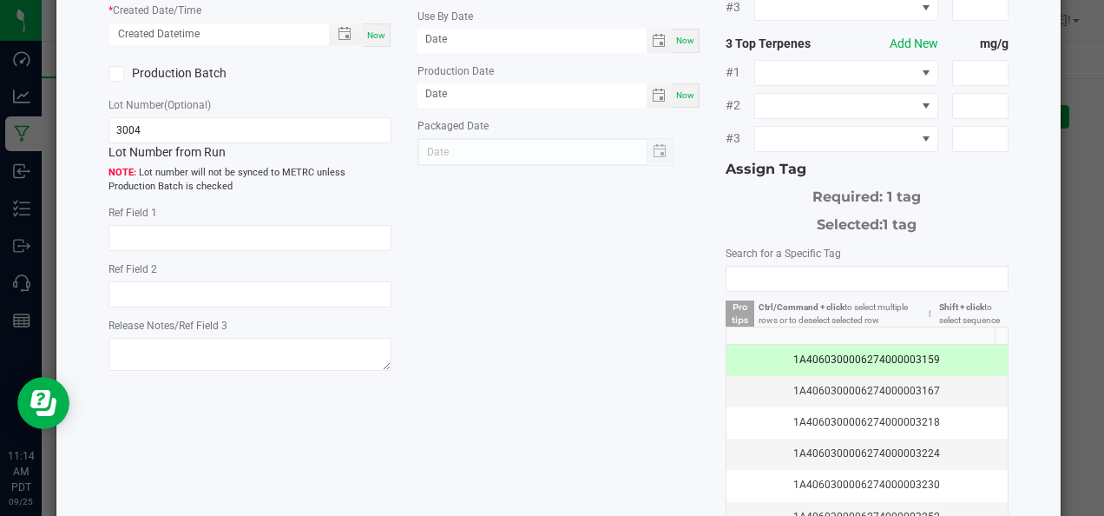
click at [842, 353] on td "1A4060300006274000003159" at bounding box center [866, 360] width 280 height 31
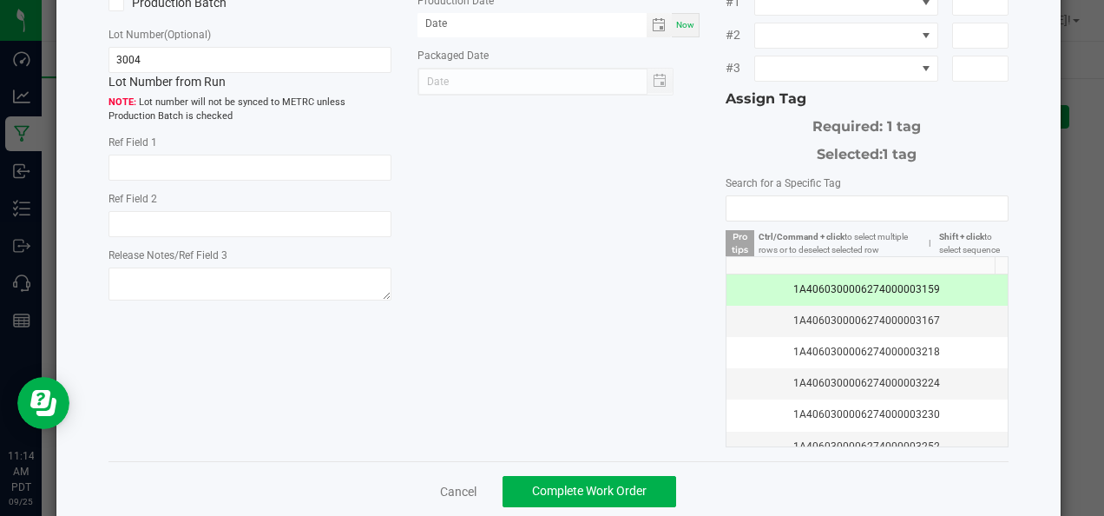
scroll to position [307, 0]
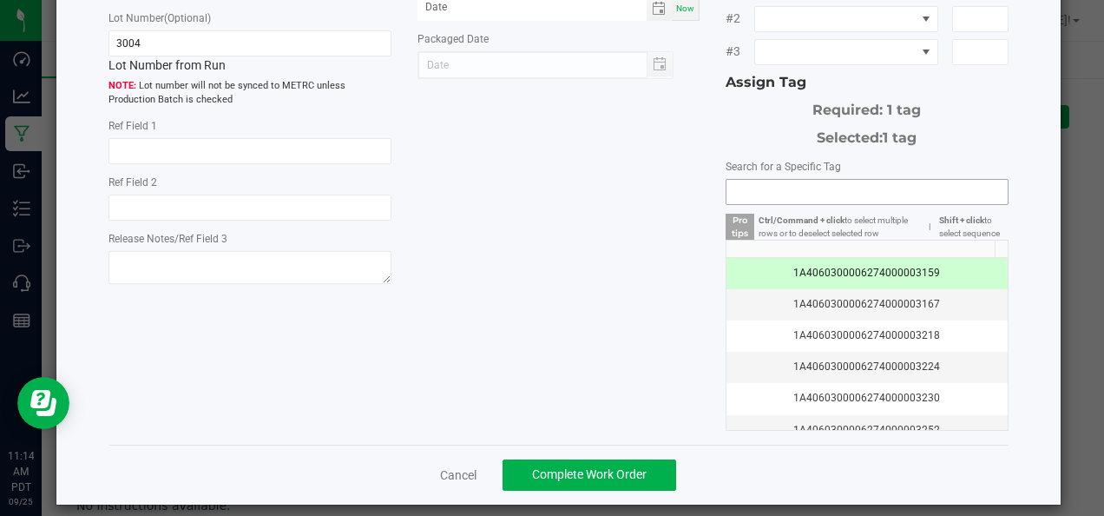
click at [786, 180] on input "NO DATA FOUND" at bounding box center [866, 192] width 280 height 24
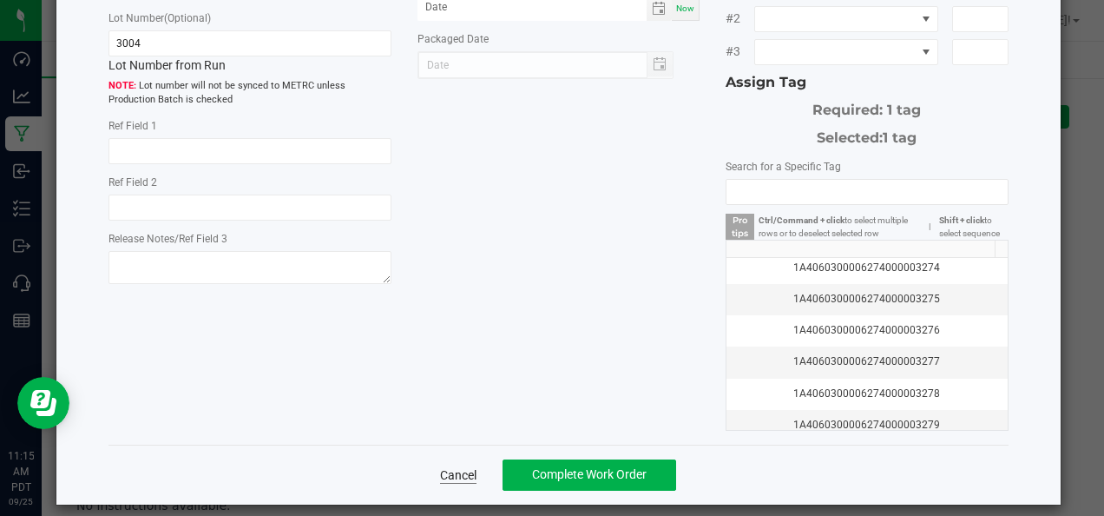
click at [467, 466] on link "Cancel" at bounding box center [458, 474] width 36 height 17
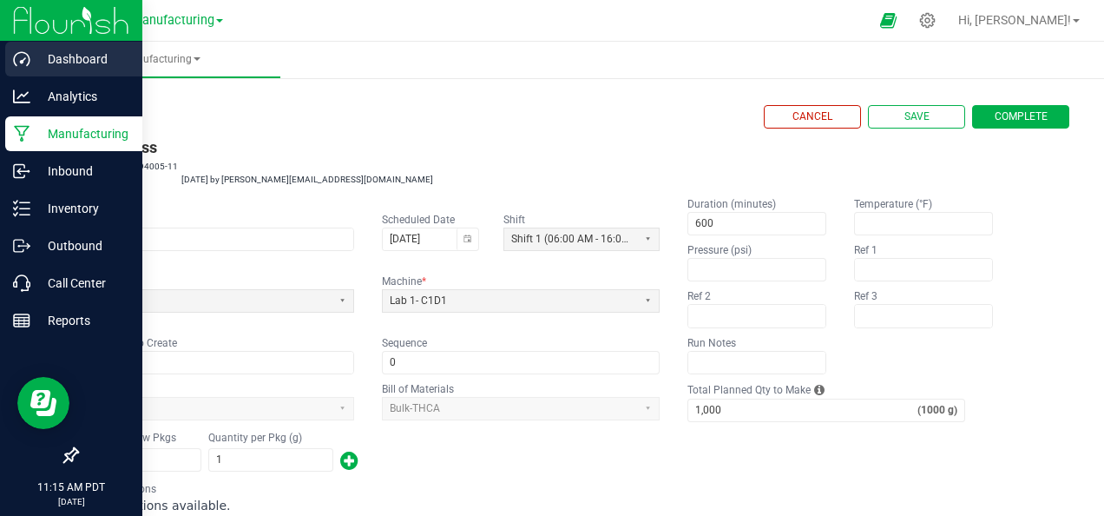
click at [33, 59] on p "Dashboard" at bounding box center [82, 59] width 104 height 21
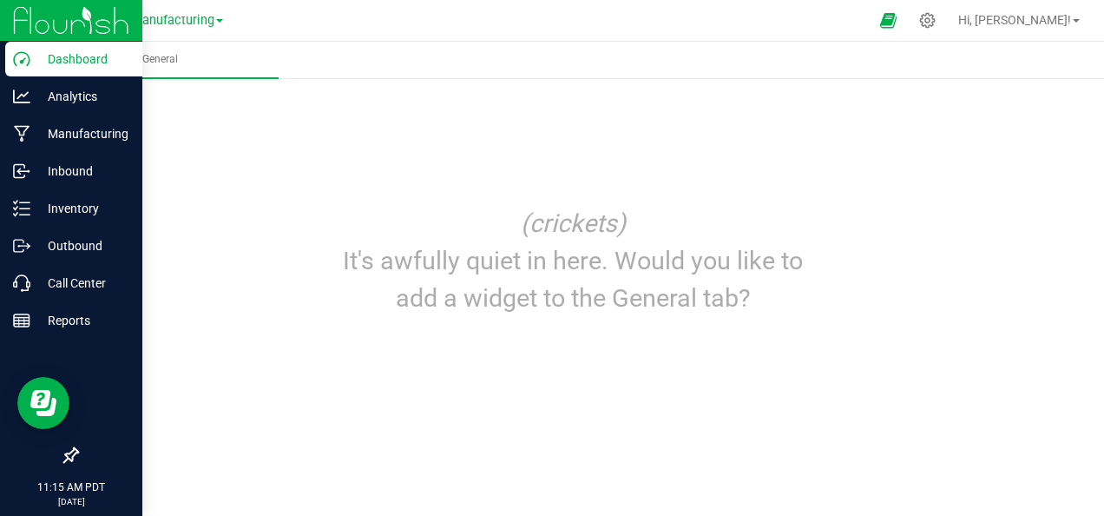
click at [30, 30] on img at bounding box center [71, 20] width 116 height 41
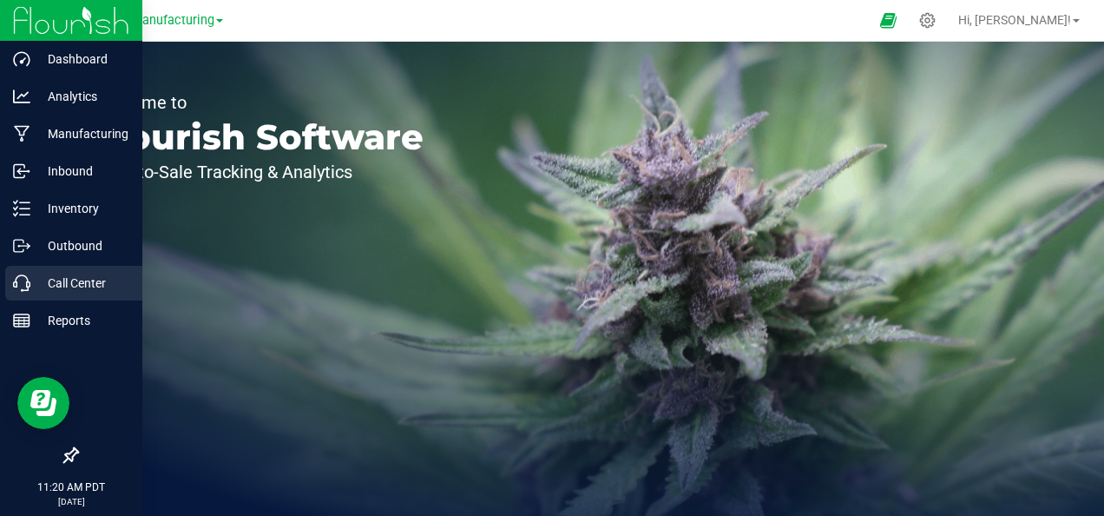
click at [87, 276] on p "Call Center" at bounding box center [82, 283] width 104 height 21
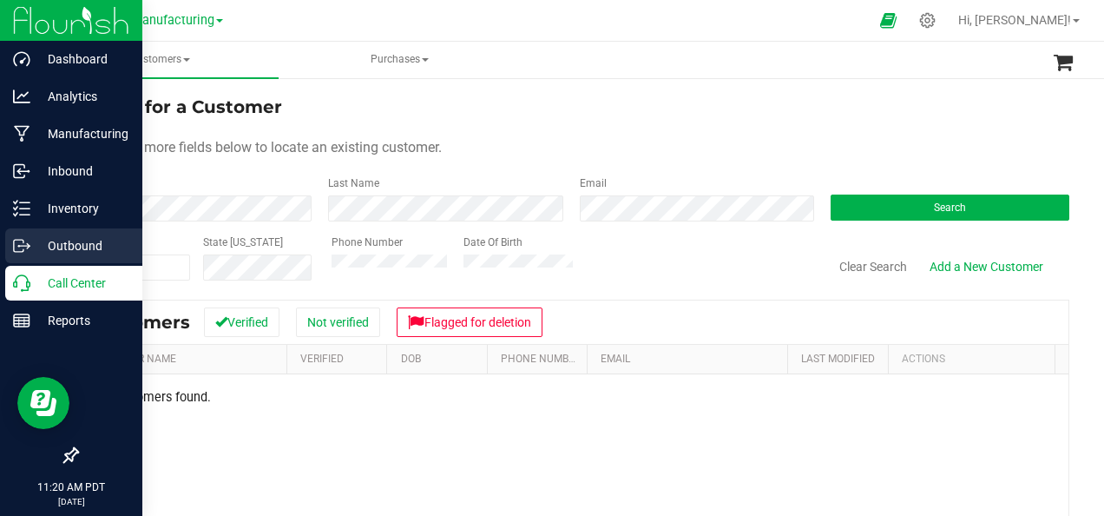
click at [54, 255] on p "Outbound" at bounding box center [82, 245] width 104 height 21
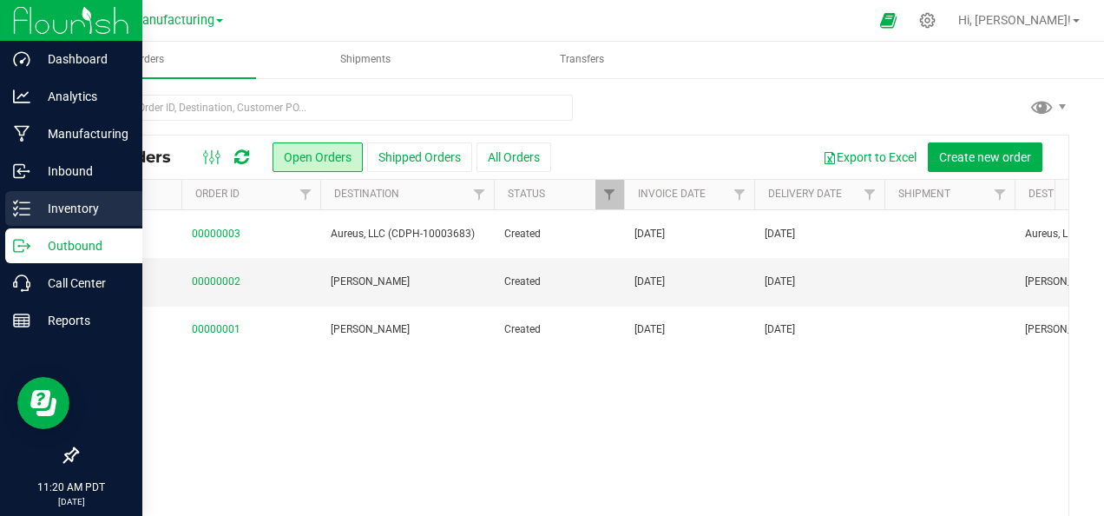
click at [95, 208] on p "Inventory" at bounding box center [82, 208] width 104 height 21
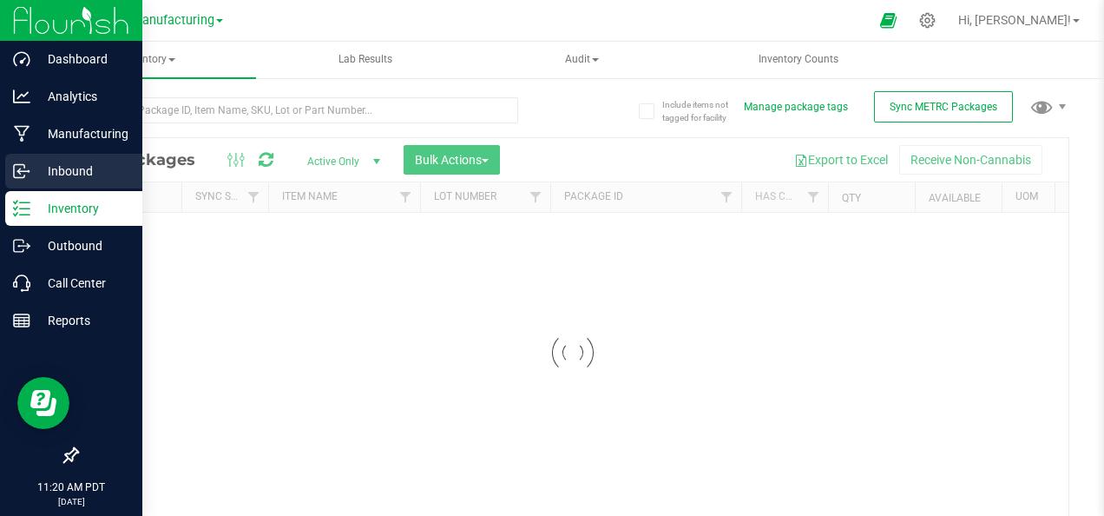
click at [75, 170] on p "Inbound" at bounding box center [82, 171] width 104 height 21
